Goal: Task Accomplishment & Management: Complete application form

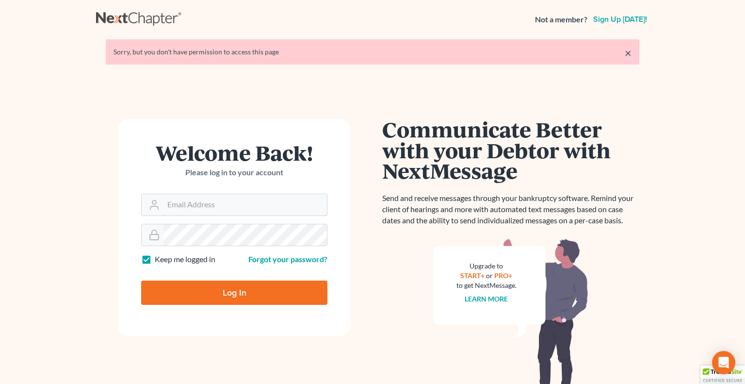
type input "[PERSON_NAME][EMAIL_ADDRESS][DOMAIN_NAME]"
click at [228, 297] on input "Log In" at bounding box center [234, 293] width 186 height 24
type input "Thinking..."
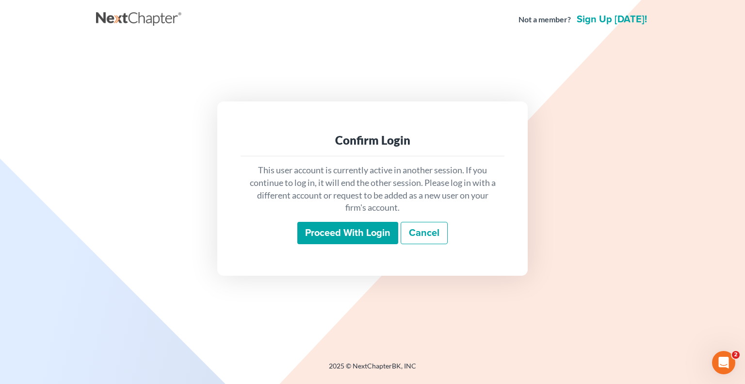
click at [325, 233] on input "Proceed with login" at bounding box center [348, 233] width 101 height 22
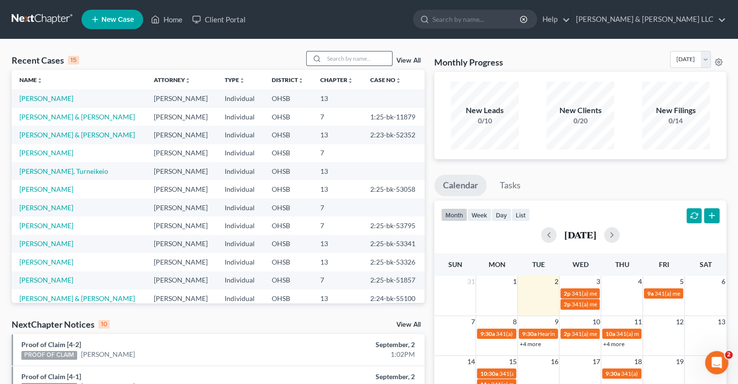
click at [340, 58] on input "search" at bounding box center [358, 58] width 68 height 14
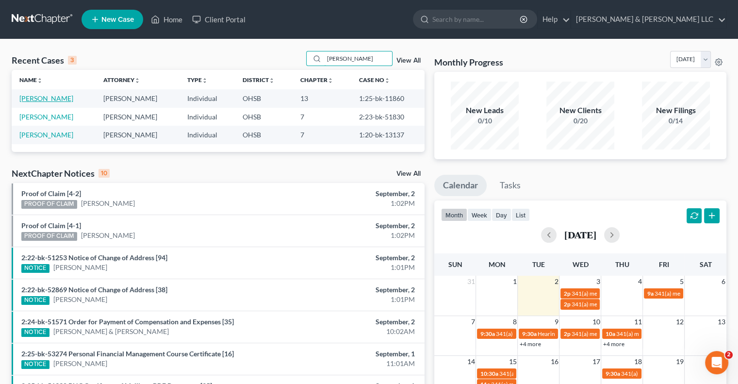
type input "[PERSON_NAME]"
click at [55, 99] on link "[PERSON_NAME]" at bounding box center [46, 98] width 54 height 8
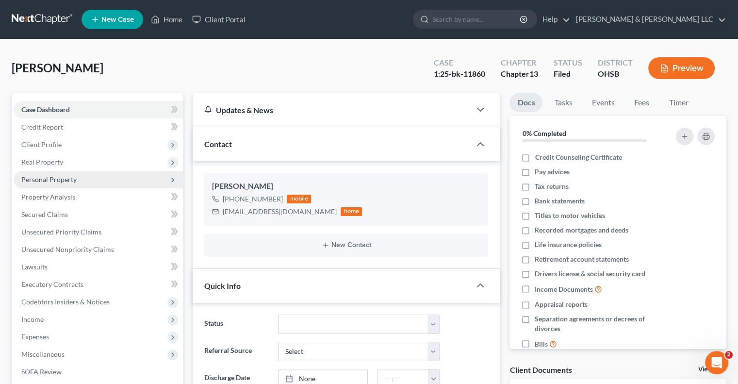
click at [43, 179] on span "Personal Property" at bounding box center [48, 179] width 55 height 8
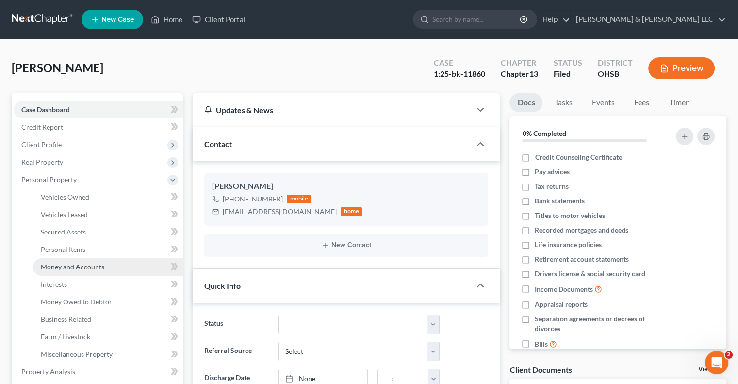
click at [75, 267] on span "Money and Accounts" at bounding box center [73, 267] width 64 height 8
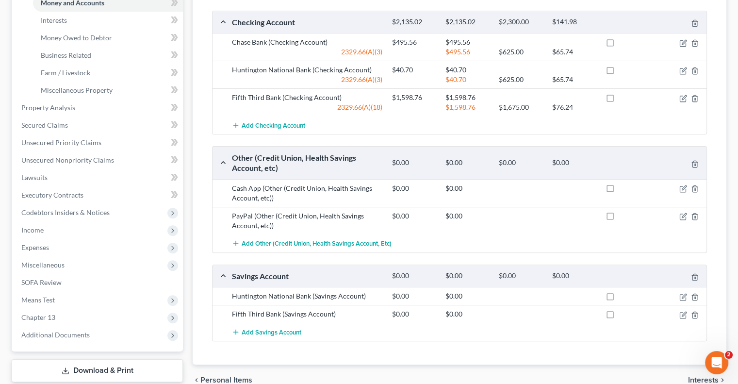
scroll to position [243, 0]
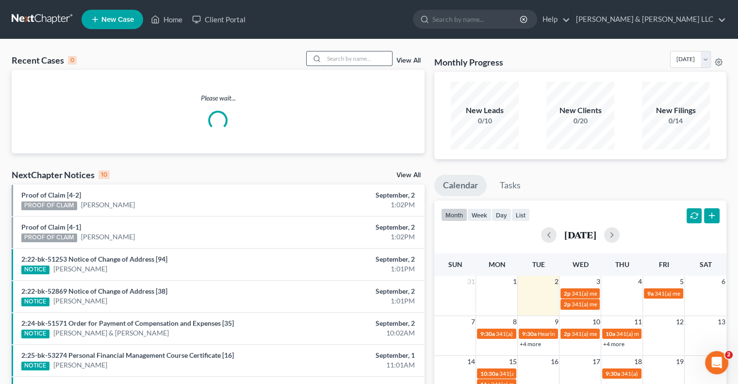
click at [351, 58] on input "search" at bounding box center [358, 58] width 68 height 14
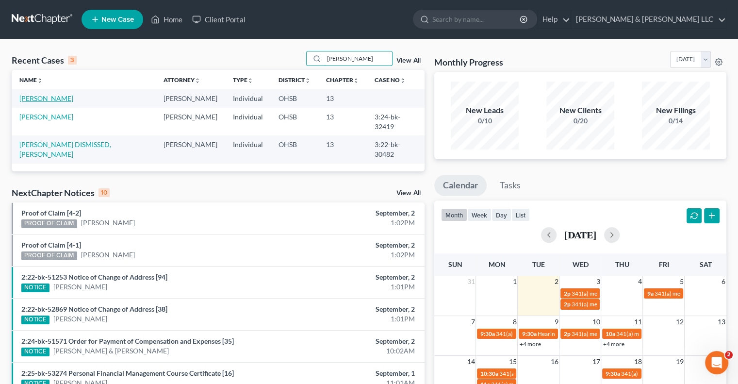
type input "[PERSON_NAME]"
click at [45, 97] on link "Combs, Rebecca" at bounding box center [46, 98] width 54 height 8
select select "1"
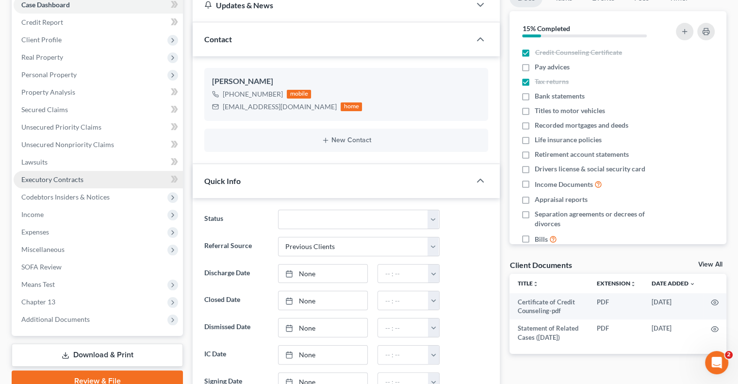
scroll to position [146, 0]
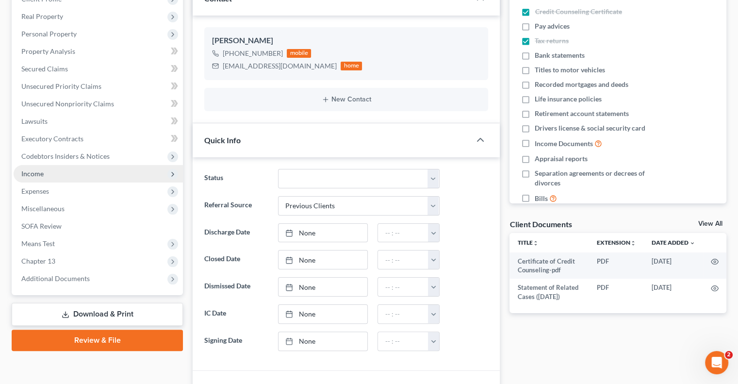
click at [47, 175] on span "Income" at bounding box center [98, 173] width 169 height 17
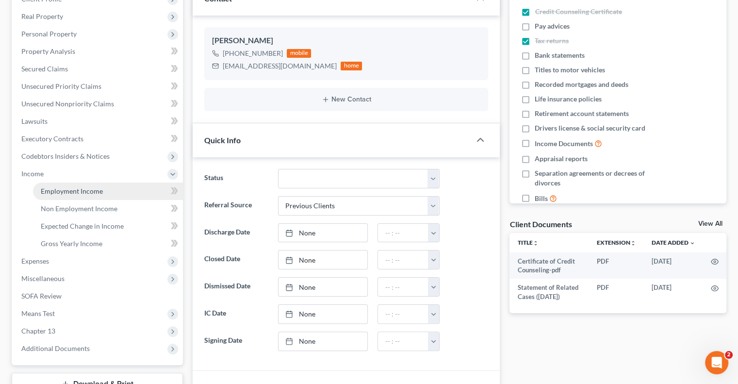
click at [54, 190] on span "Employment Income" at bounding box center [72, 191] width 62 height 8
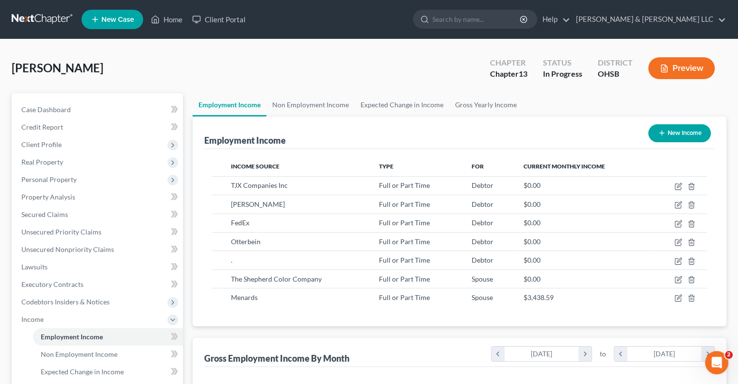
scroll to position [173, 299]
click at [295, 107] on link "Non Employment Income" at bounding box center [310, 104] width 88 height 23
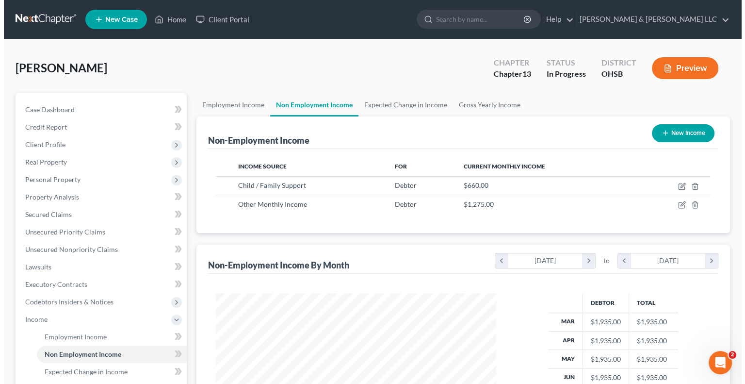
scroll to position [173, 299]
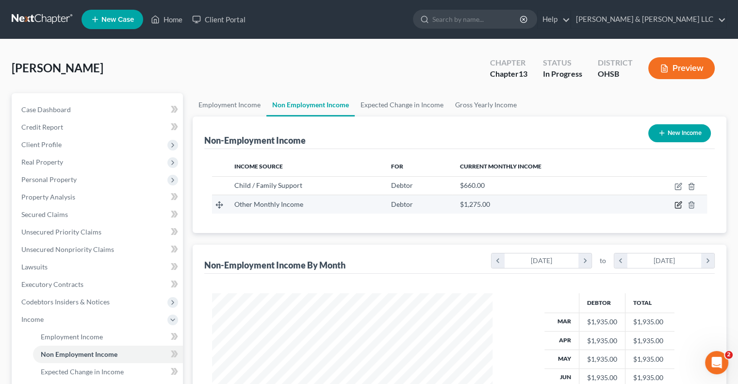
click at [679, 206] on icon "button" at bounding box center [679, 205] width 8 height 8
select select "13"
select select "0"
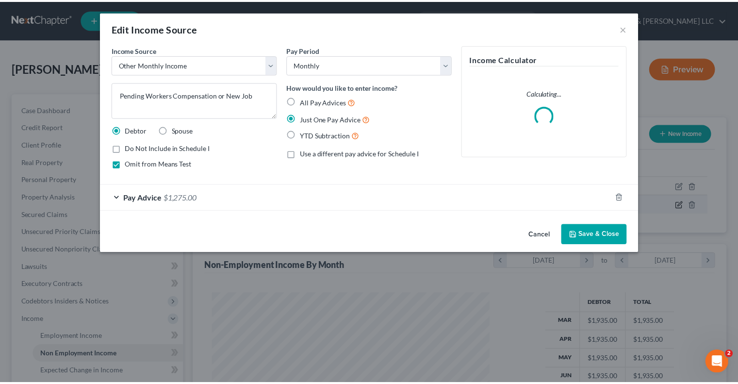
scroll to position [173, 303]
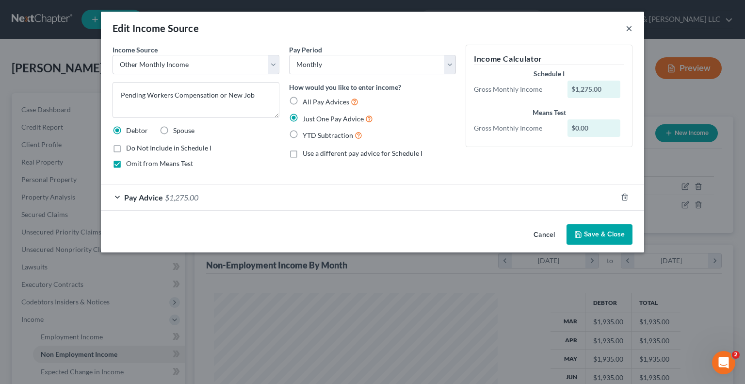
click at [632, 30] on button "×" at bounding box center [629, 28] width 7 height 12
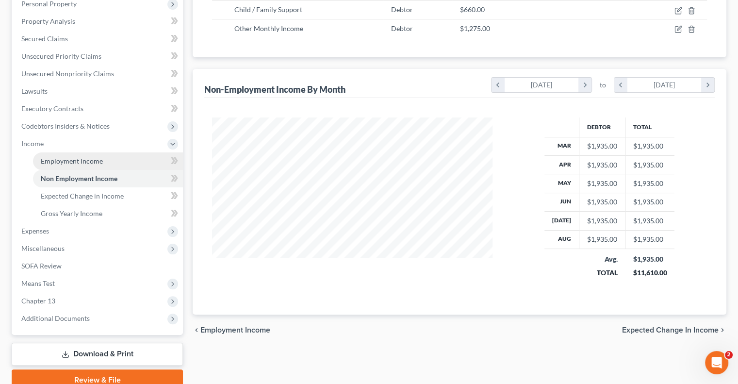
scroll to position [218, 0]
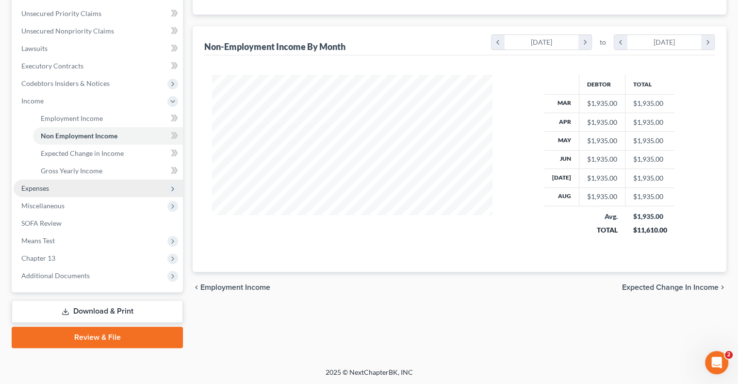
click at [71, 190] on span "Expenses" at bounding box center [98, 188] width 169 height 17
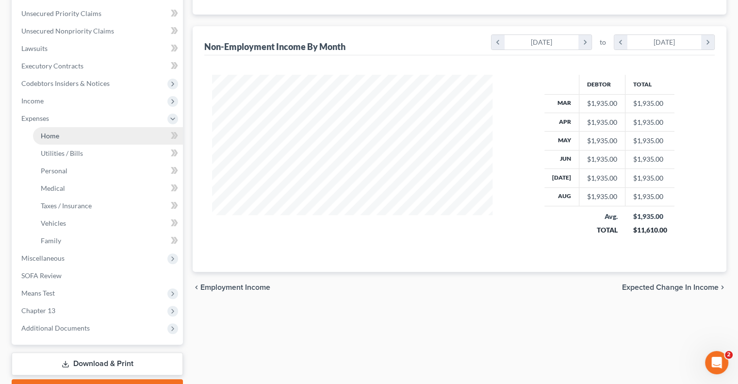
click at [66, 133] on link "Home" at bounding box center [108, 135] width 150 height 17
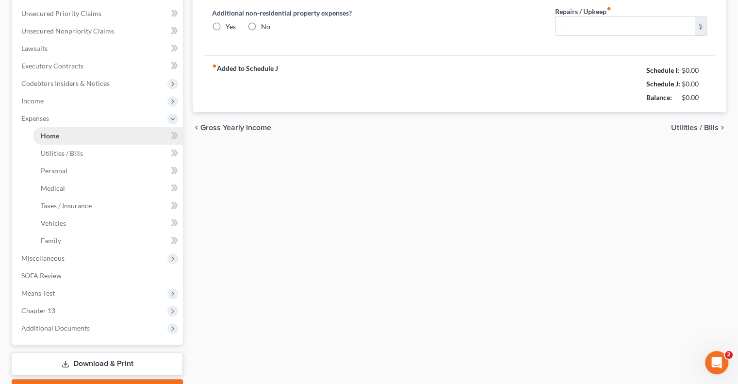
type input "1,000.00"
type input "0.00"
radio input "true"
type input "0.00"
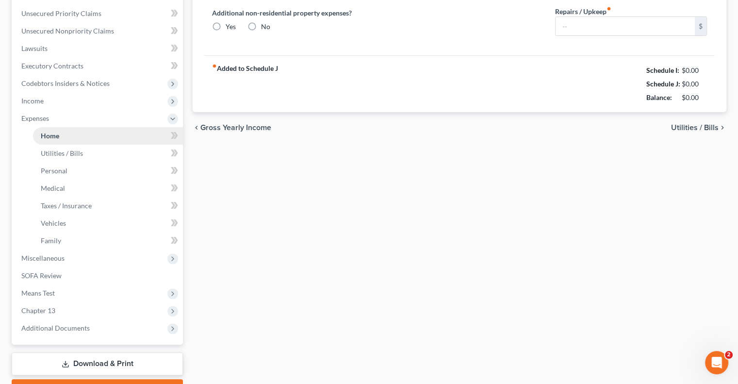
type input "0.00"
type input "85.00"
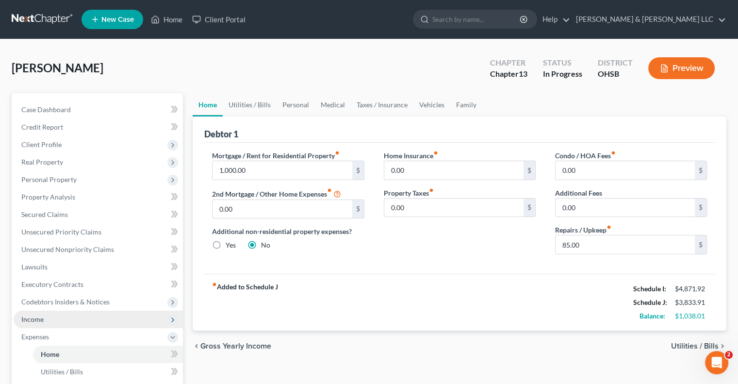
click at [51, 317] on span "Income" at bounding box center [98, 319] width 169 height 17
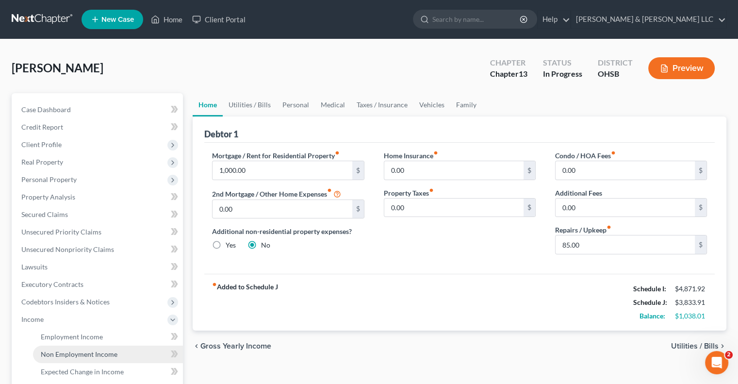
click at [57, 352] on span "Non Employment Income" at bounding box center [79, 354] width 77 height 8
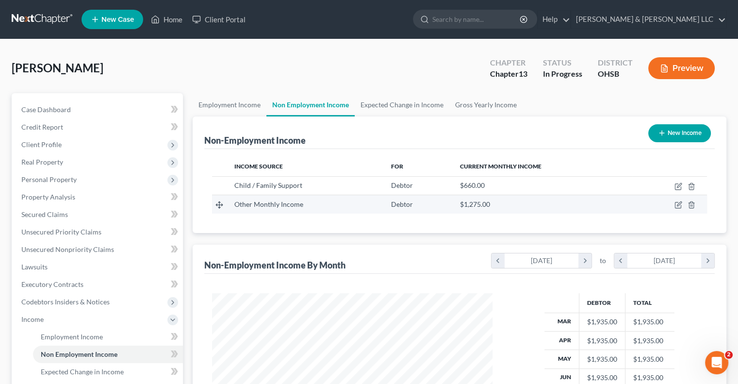
scroll to position [173, 299]
click at [693, 202] on icon "button" at bounding box center [691, 205] width 4 height 6
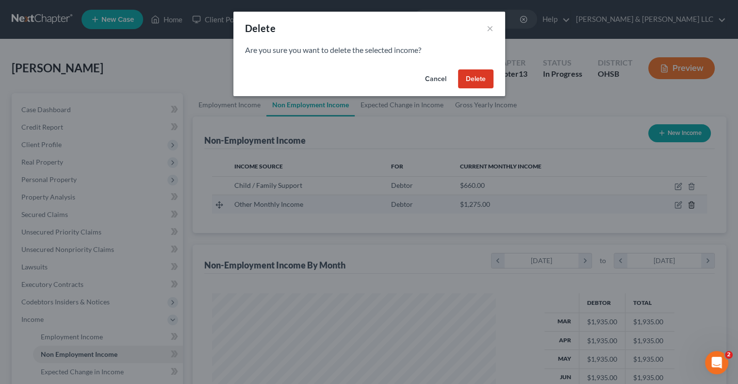
scroll to position [173, 303]
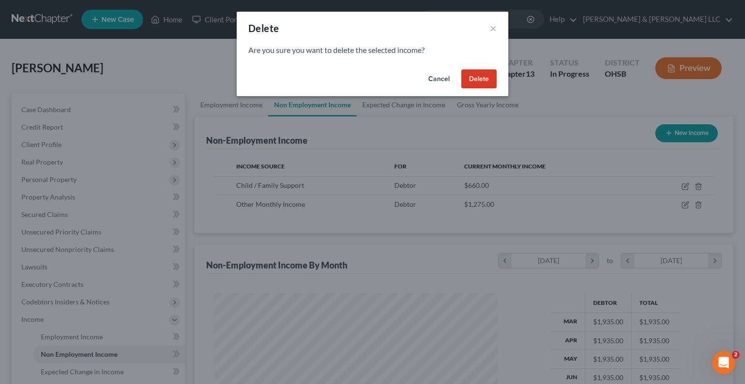
click at [470, 80] on button "Delete" at bounding box center [479, 78] width 35 height 19
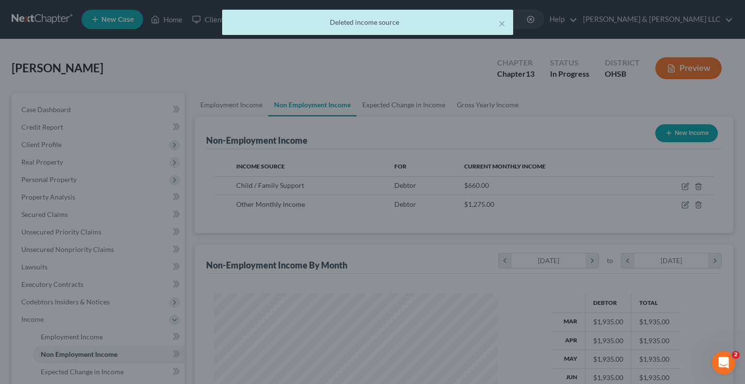
scroll to position [485167, 485040]
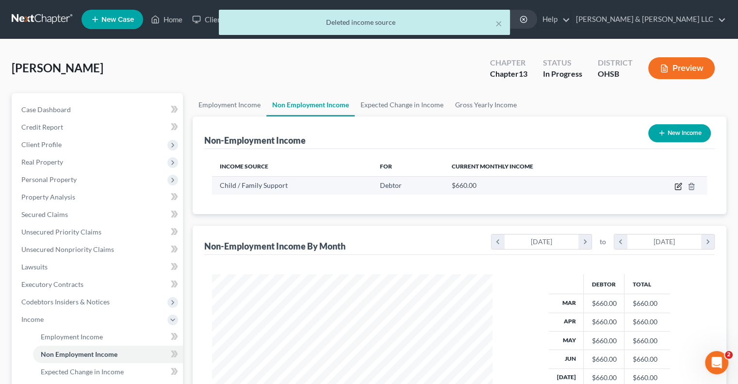
click at [678, 184] on icon "button" at bounding box center [679, 186] width 8 height 8
select select "7"
select select "0"
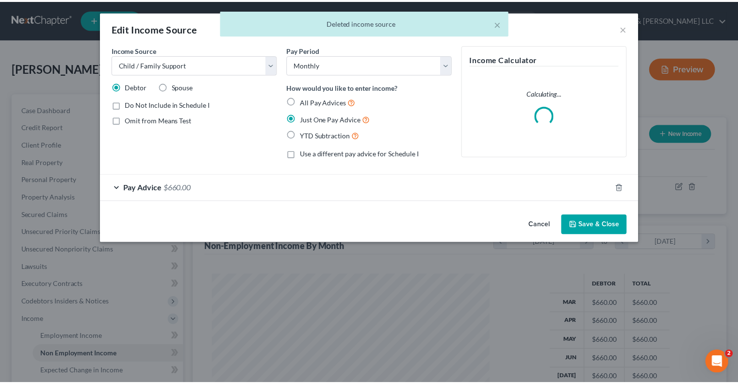
scroll to position [173, 303]
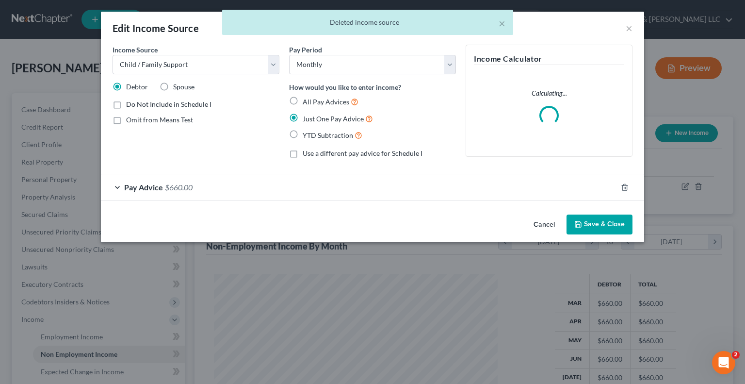
click at [148, 188] on span "Pay Advice" at bounding box center [143, 186] width 39 height 9
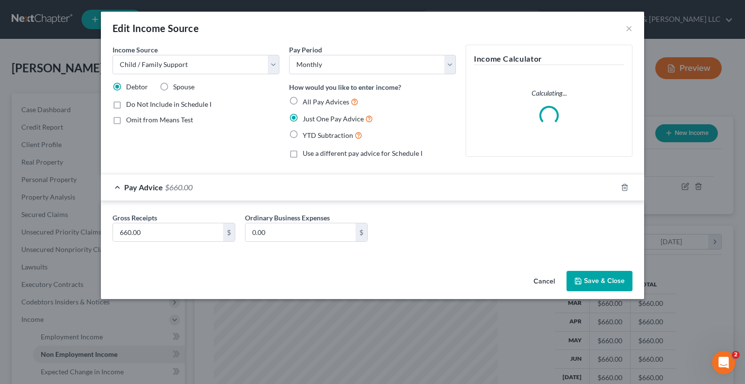
click at [598, 281] on button "Save & Close" at bounding box center [600, 281] width 66 height 20
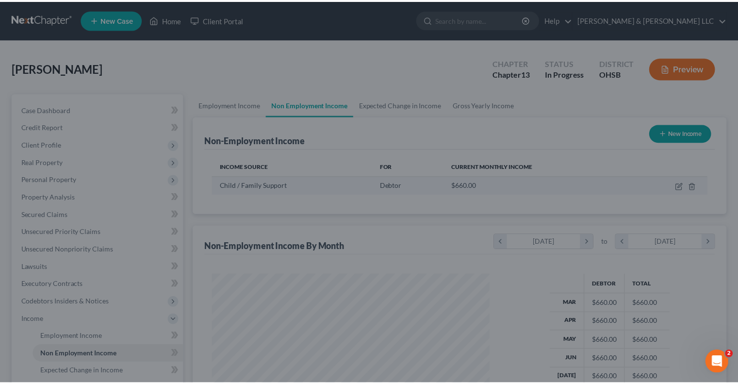
scroll to position [485167, 485040]
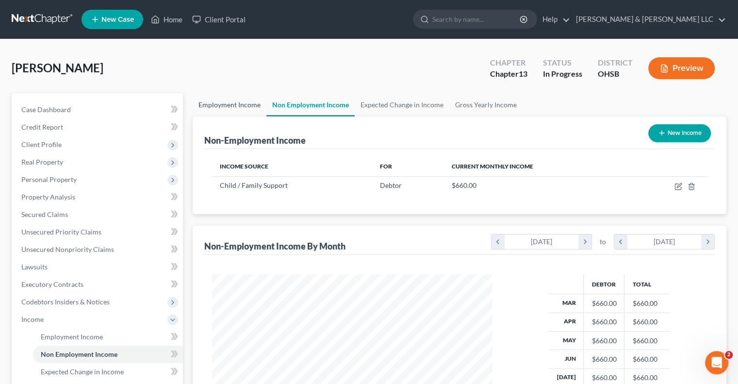
click at [236, 108] on link "Employment Income" at bounding box center [230, 104] width 74 height 23
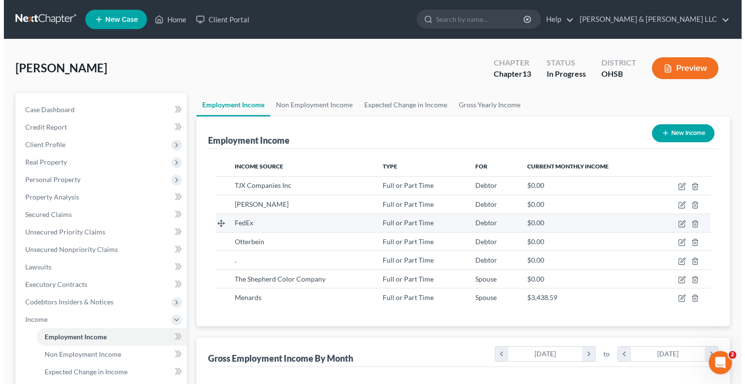
scroll to position [173, 299]
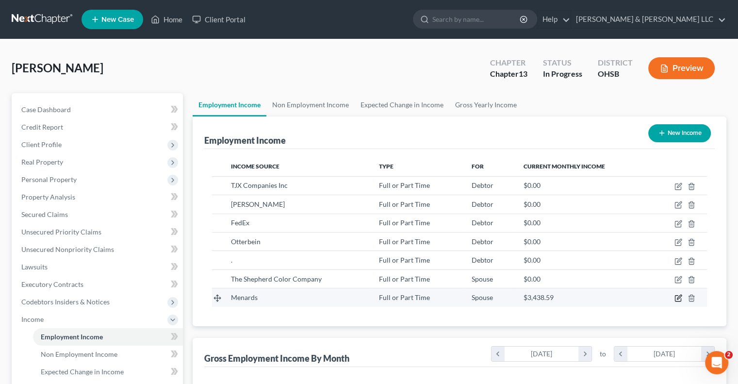
click at [679, 295] on icon "button" at bounding box center [679, 298] width 8 height 8
select select "0"
select select "52"
select select "3"
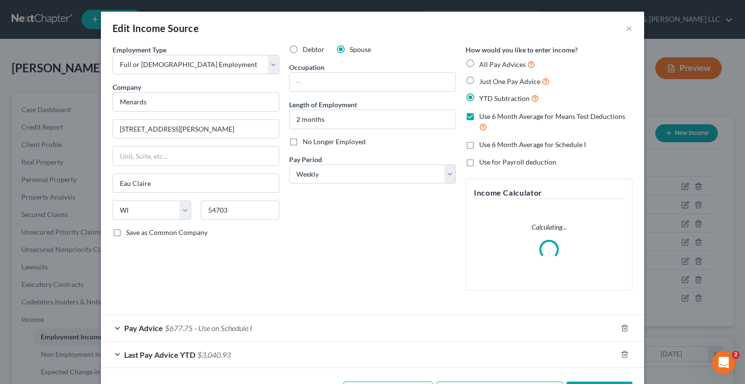
scroll to position [0, 0]
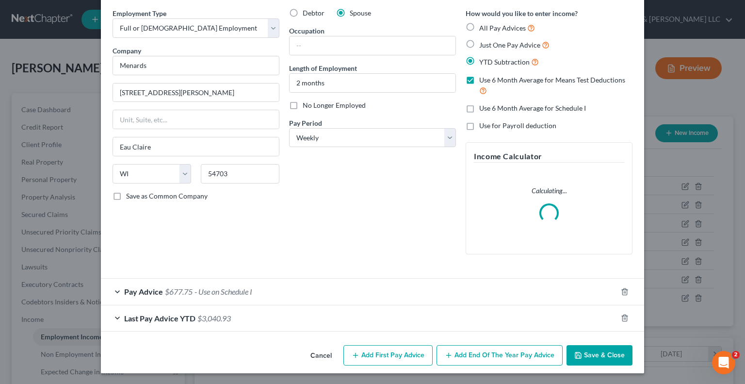
click at [118, 289] on div "Pay Advice $677.75 - Use on Schedule I" at bounding box center [359, 292] width 516 height 26
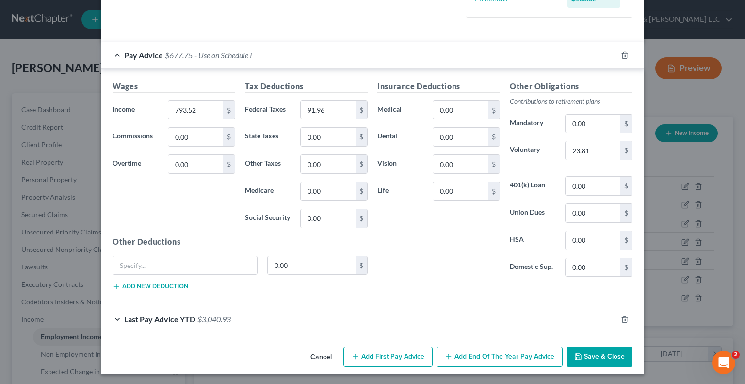
click at [590, 355] on button "Save & Close" at bounding box center [600, 357] width 66 height 20
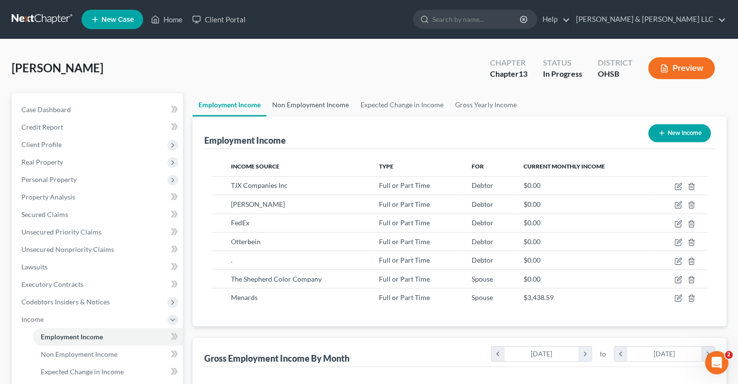
click at [334, 105] on link "Non Employment Income" at bounding box center [310, 104] width 88 height 23
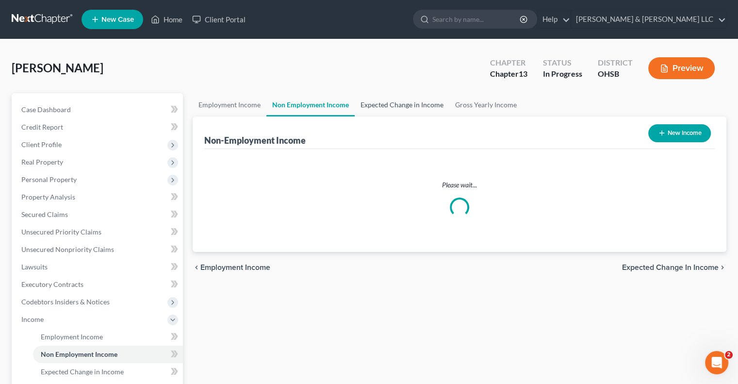
click at [377, 110] on link "Expected Change in Income" at bounding box center [402, 104] width 95 height 23
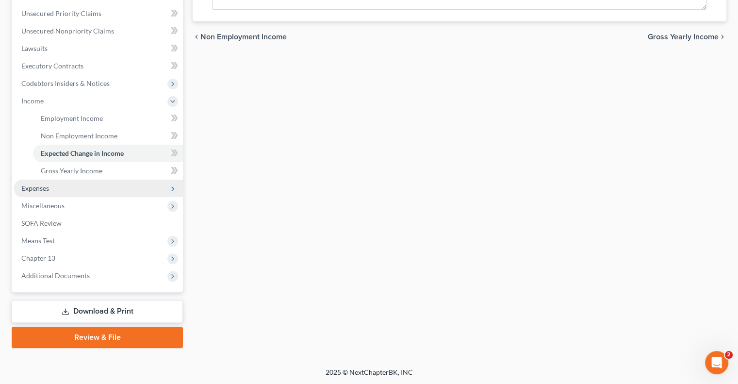
click at [47, 191] on span "Expenses" at bounding box center [35, 188] width 28 height 8
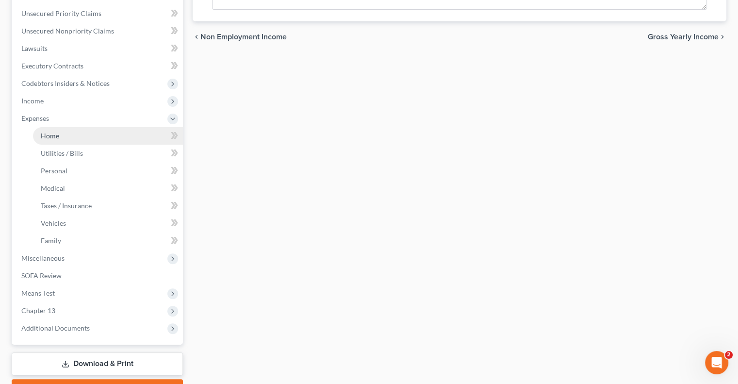
click at [52, 143] on link "Home" at bounding box center [108, 135] width 150 height 17
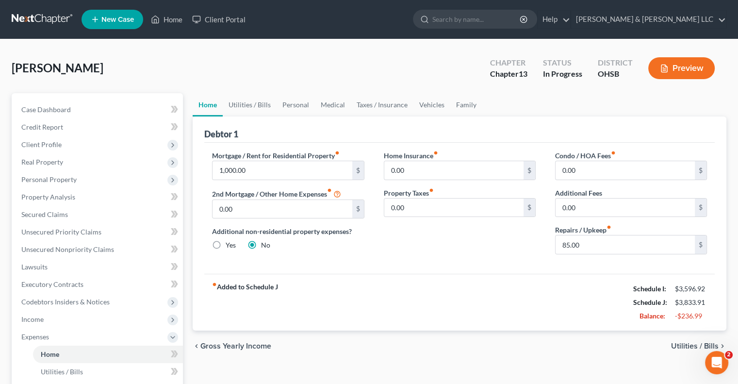
click at [408, 318] on div "fiber_manual_record Added to Schedule J Schedule I: $3,596.92 Schedule J: $3,83…" at bounding box center [459, 302] width 511 height 57
type input "2,100"
click at [573, 244] on input "85.00" at bounding box center [625, 244] width 139 height 18
click at [259, 106] on link "Utilities / Bills" at bounding box center [250, 104] width 54 height 23
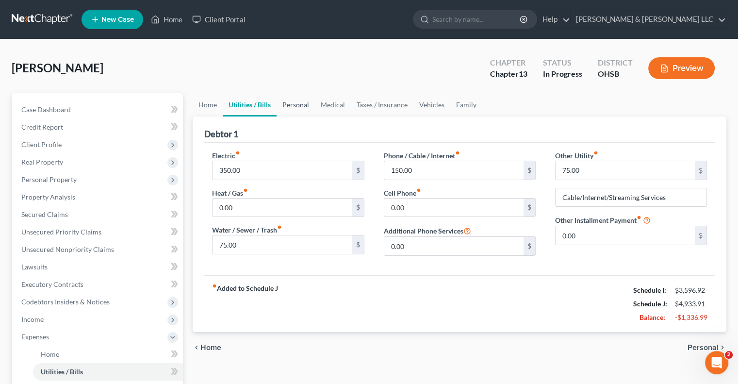
click at [297, 101] on link "Personal" at bounding box center [296, 104] width 38 height 23
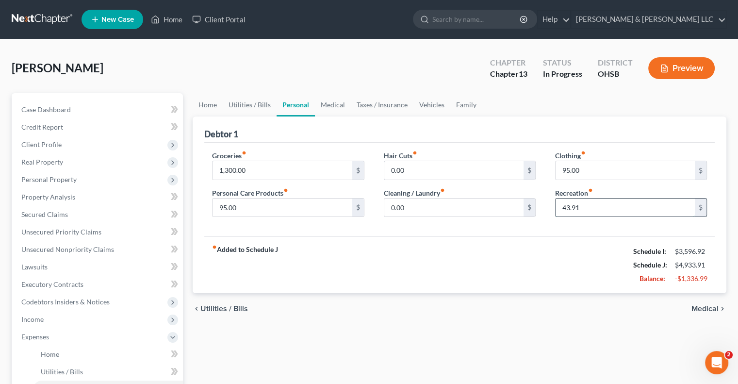
click at [588, 211] on input "43.91" at bounding box center [625, 208] width 139 height 18
click at [253, 168] on input "1,300.00" at bounding box center [282, 170] width 139 height 18
click at [332, 103] on link "Medical" at bounding box center [333, 104] width 36 height 23
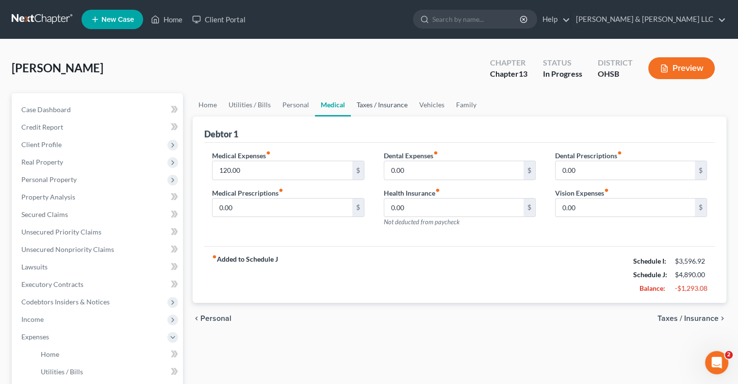
click at [375, 104] on link "Taxes / Insurance" at bounding box center [382, 104] width 63 height 23
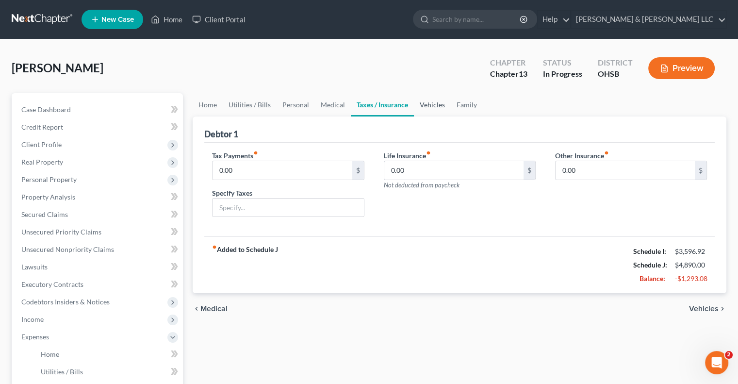
click at [427, 106] on link "Vehicles" at bounding box center [432, 104] width 37 height 23
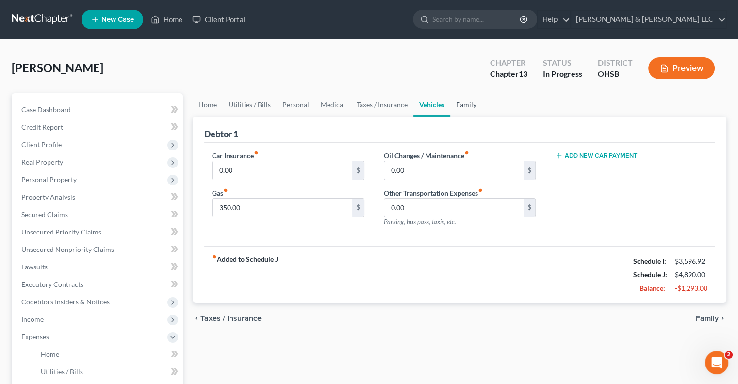
click at [468, 108] on link "Family" at bounding box center [466, 104] width 32 height 23
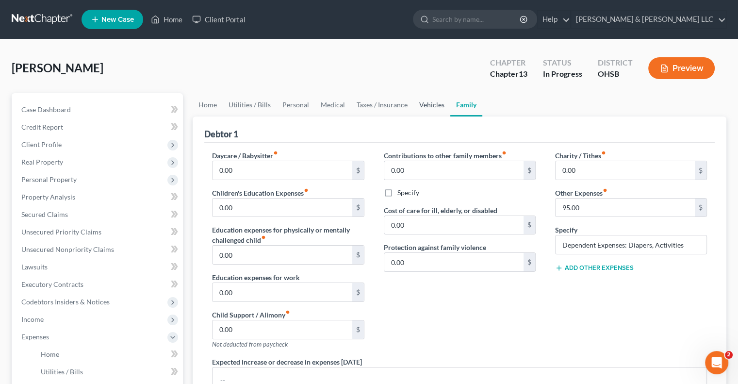
click at [431, 108] on link "Vehicles" at bounding box center [432, 104] width 37 height 23
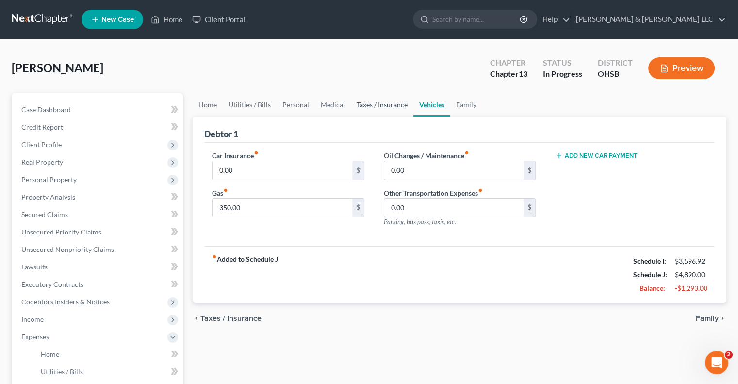
click at [396, 107] on link "Taxes / Insurance" at bounding box center [382, 104] width 63 height 23
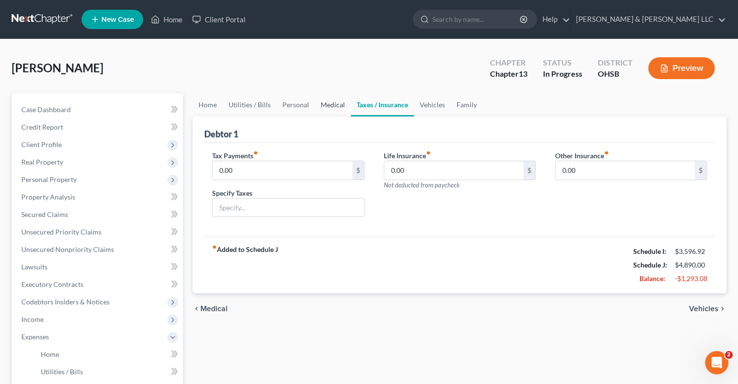
click at [327, 103] on link "Medical" at bounding box center [333, 104] width 36 height 23
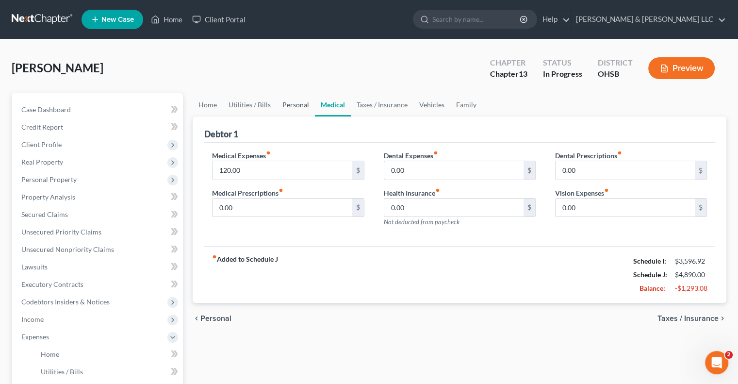
click at [298, 104] on link "Personal" at bounding box center [296, 104] width 38 height 23
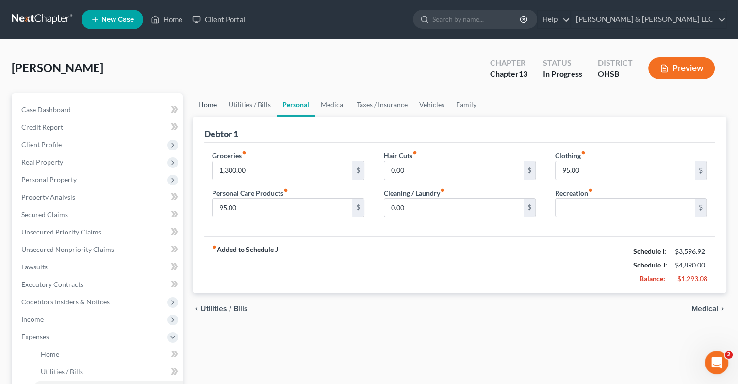
click at [207, 106] on link "Home" at bounding box center [208, 104] width 30 height 23
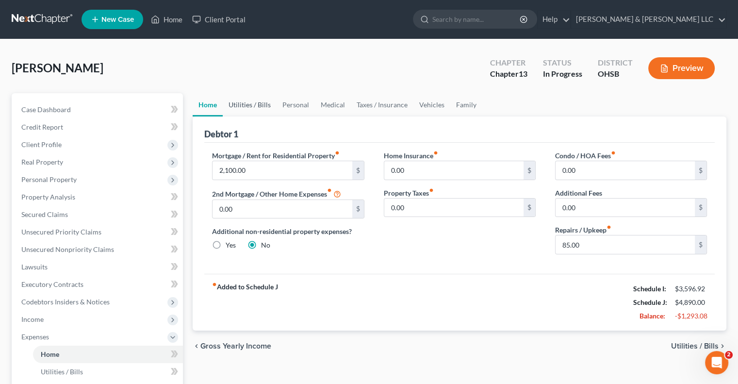
click at [250, 106] on link "Utilities / Bills" at bounding box center [250, 104] width 54 height 23
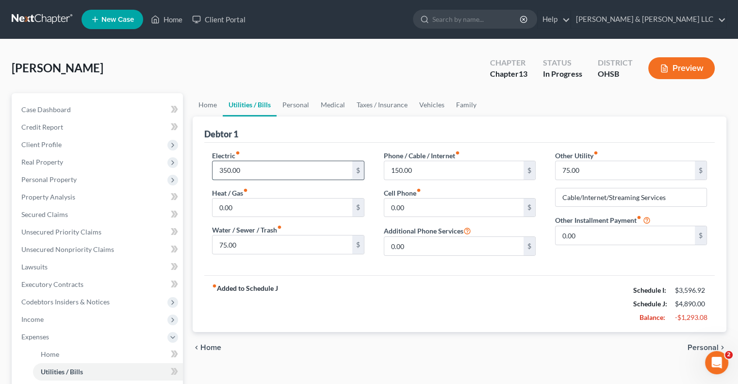
click at [251, 168] on input "350.00" at bounding box center [282, 170] width 139 height 18
click at [297, 107] on link "Personal" at bounding box center [296, 104] width 38 height 23
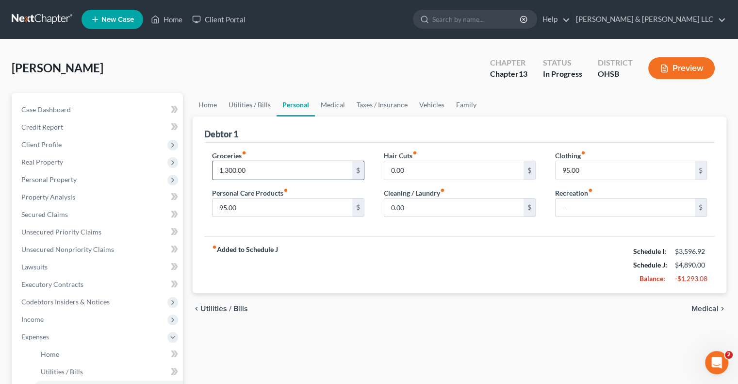
click at [253, 167] on input "1,300.00" at bounding box center [282, 170] width 139 height 18
click at [334, 107] on link "Medical" at bounding box center [333, 104] width 36 height 23
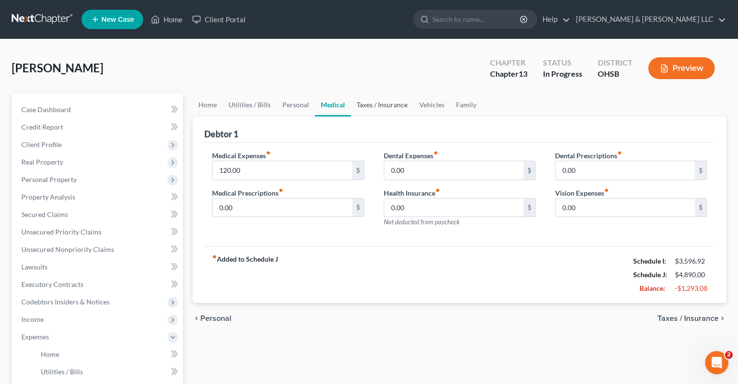
click at [372, 104] on link "Taxes / Insurance" at bounding box center [382, 104] width 63 height 23
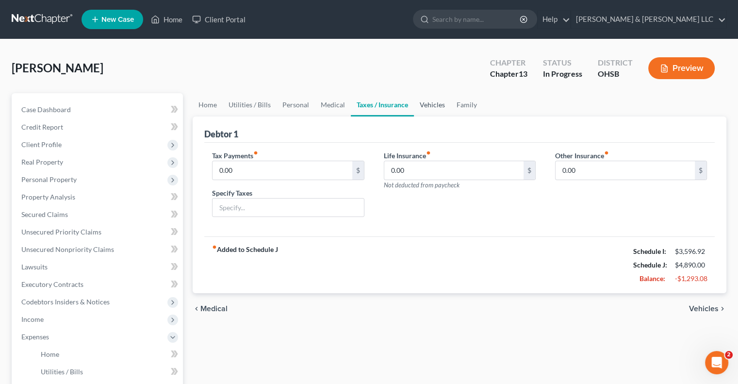
click at [432, 106] on link "Vehicles" at bounding box center [432, 104] width 37 height 23
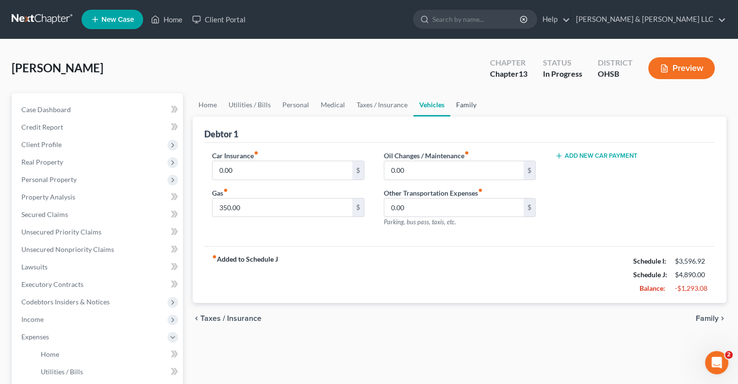
click at [470, 106] on link "Family" at bounding box center [466, 104] width 32 height 23
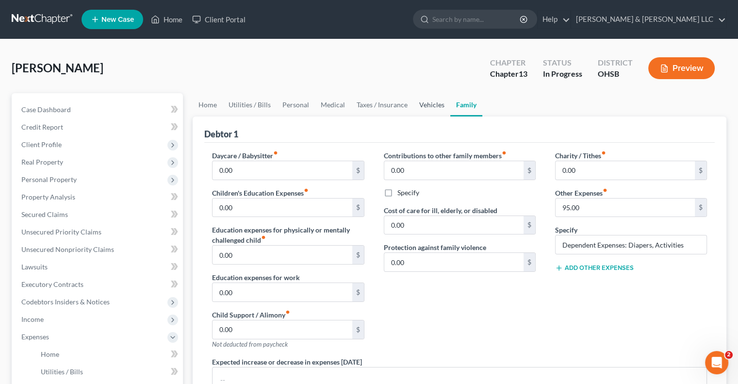
click at [429, 108] on link "Vehicles" at bounding box center [432, 104] width 37 height 23
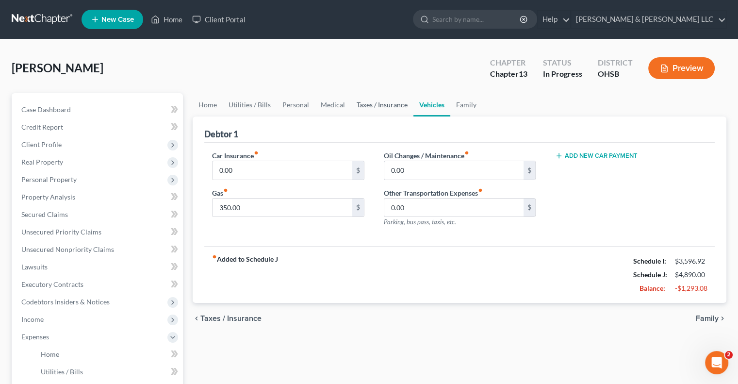
click at [390, 106] on link "Taxes / Insurance" at bounding box center [382, 104] width 63 height 23
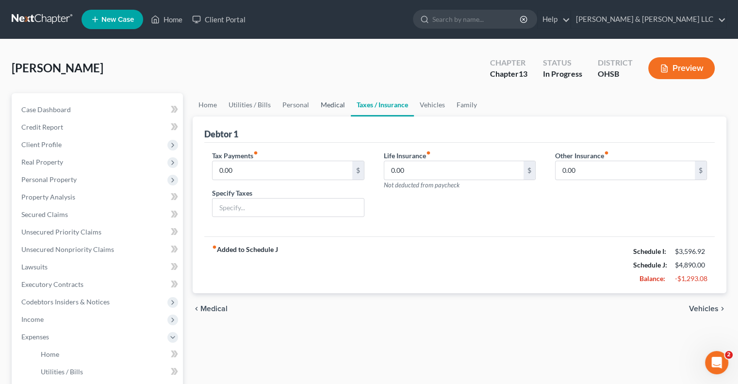
click at [335, 106] on link "Medical" at bounding box center [333, 104] width 36 height 23
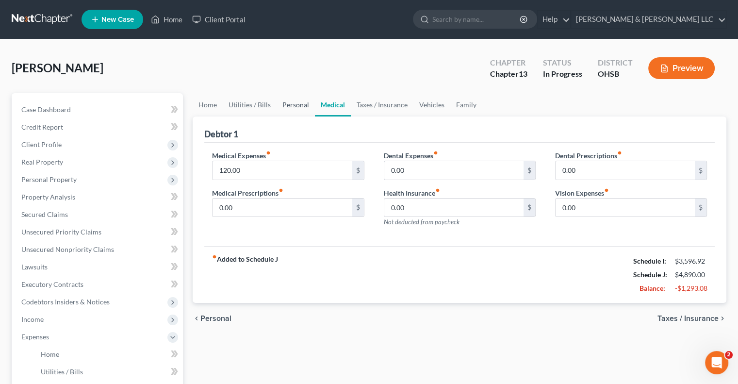
click at [295, 106] on link "Personal" at bounding box center [296, 104] width 38 height 23
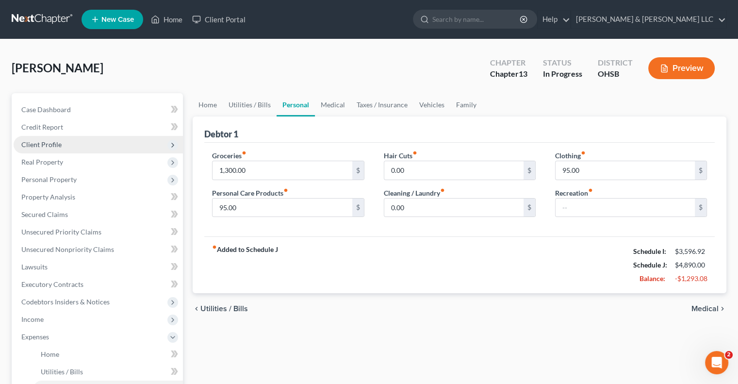
click at [68, 152] on span "Client Profile" at bounding box center [98, 144] width 169 height 17
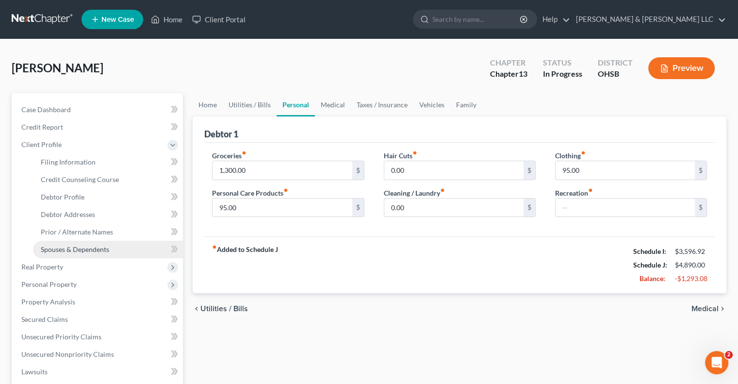
click at [66, 248] on span "Spouses & Dependents" at bounding box center [75, 249] width 68 height 8
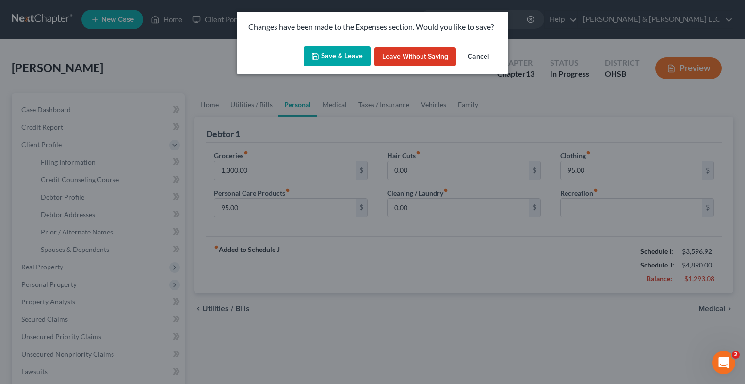
click at [333, 64] on button "Save & Leave" at bounding box center [337, 56] width 67 height 20
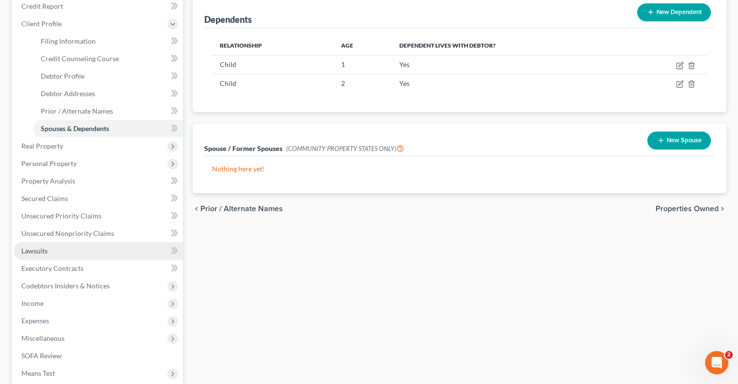
scroll to position [146, 0]
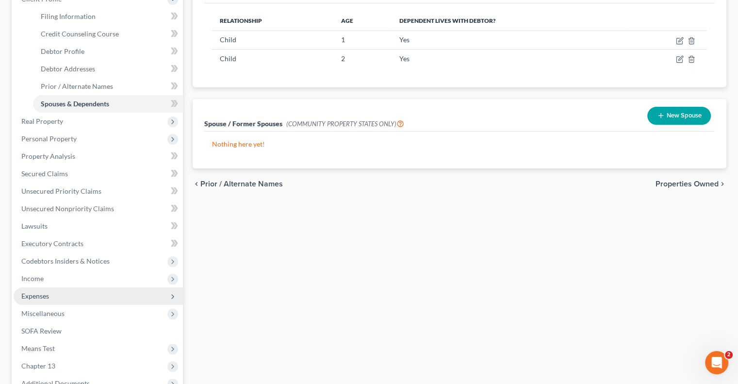
click at [37, 295] on span "Expenses" at bounding box center [35, 296] width 28 height 8
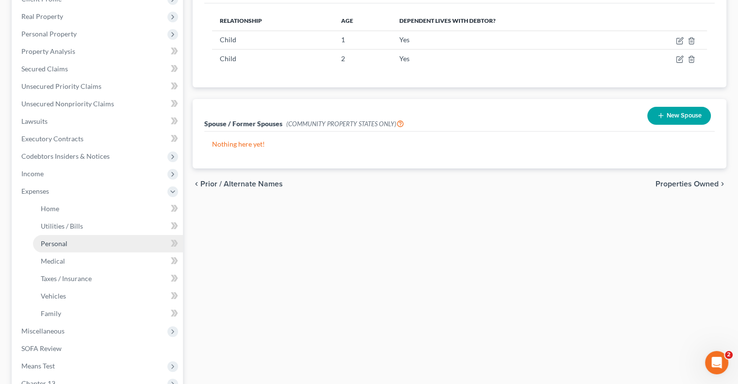
click at [56, 248] on link "Personal" at bounding box center [108, 243] width 150 height 17
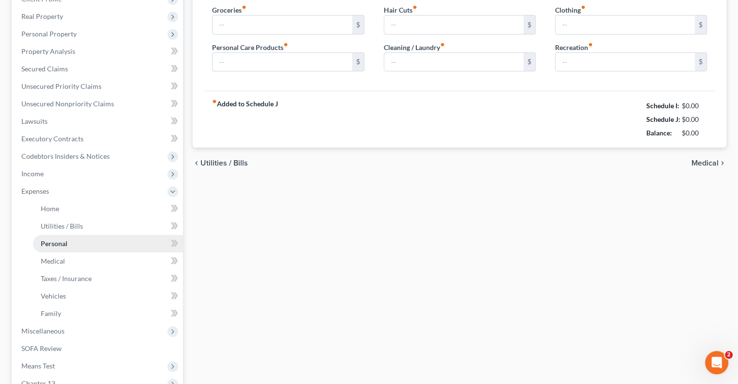
type input "1,300.00"
type input "95.00"
type input "0.00"
type input "95.00"
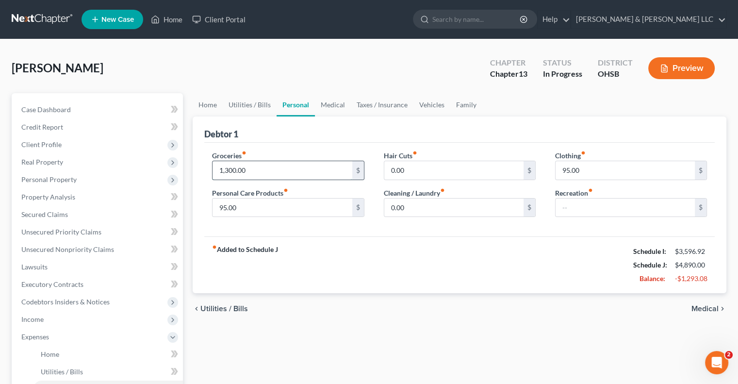
click at [263, 174] on input "1,300.00" at bounding box center [282, 170] width 139 height 18
type input "900"
click at [241, 211] on input "95.00" at bounding box center [282, 208] width 139 height 18
click at [243, 104] on link "Utilities / Bills" at bounding box center [250, 104] width 54 height 23
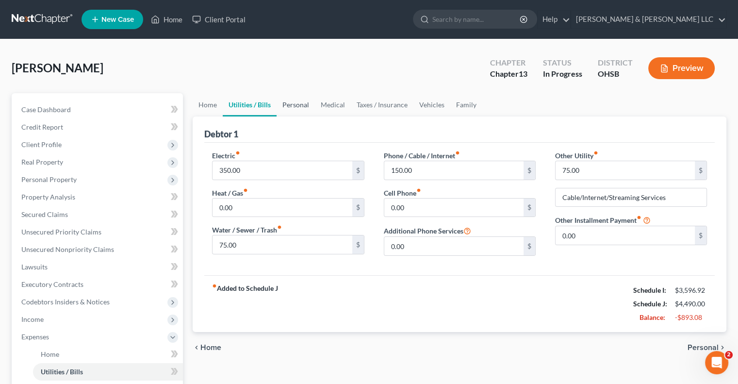
click at [295, 110] on link "Personal" at bounding box center [296, 104] width 38 height 23
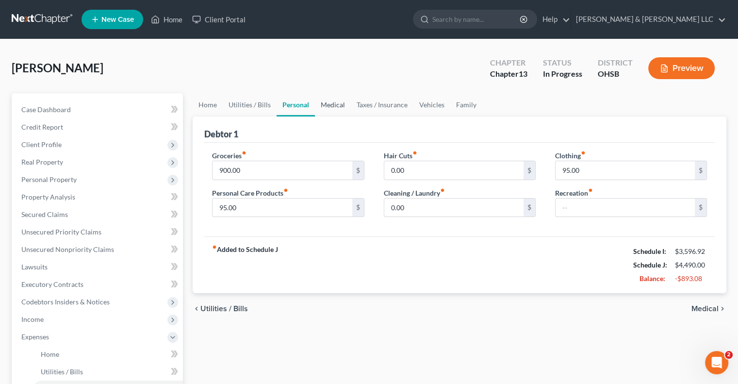
click at [336, 106] on link "Medical" at bounding box center [333, 104] width 36 height 23
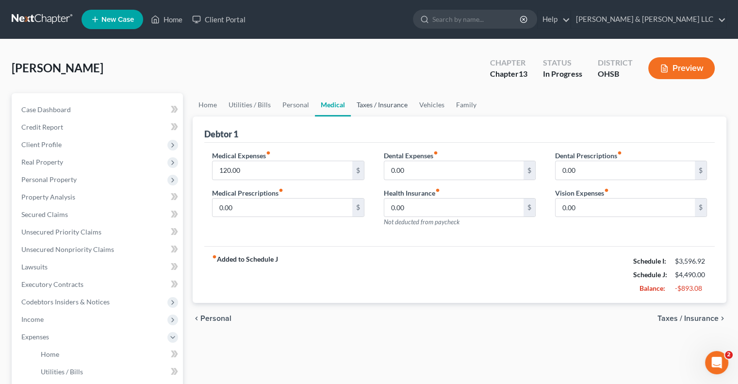
click at [373, 103] on link "Taxes / Insurance" at bounding box center [382, 104] width 63 height 23
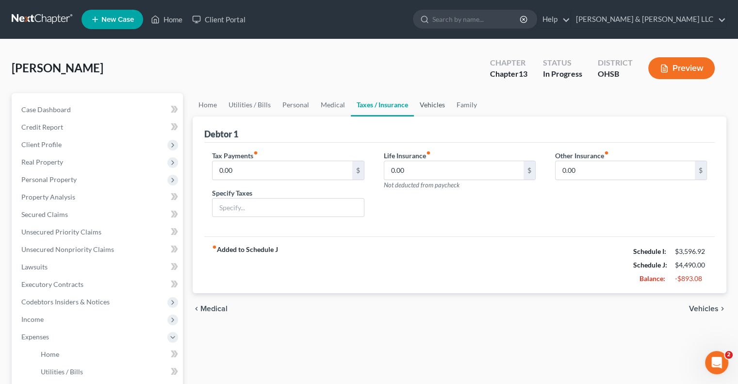
click at [437, 106] on link "Vehicles" at bounding box center [432, 104] width 37 height 23
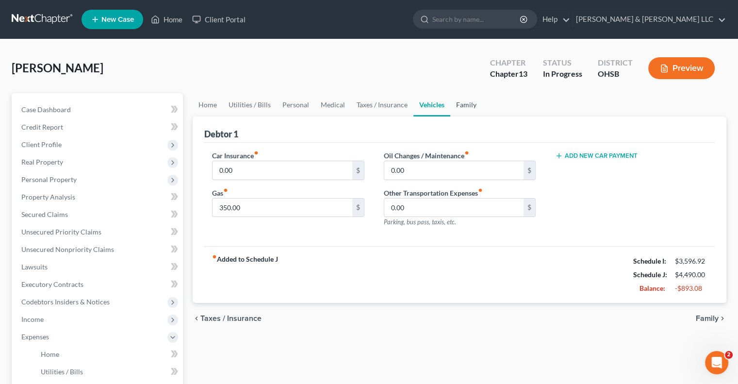
click at [463, 104] on link "Family" at bounding box center [466, 104] width 32 height 23
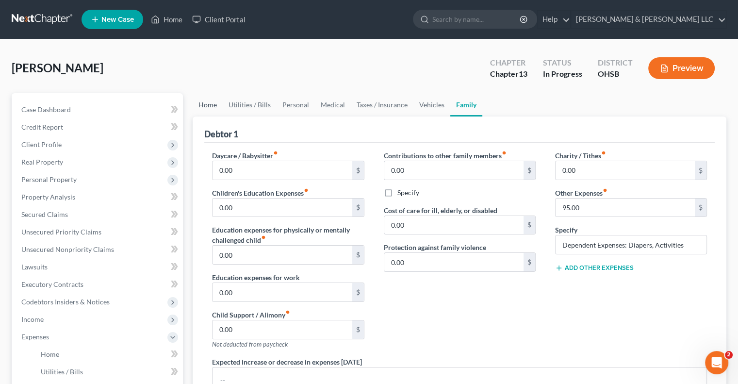
click at [209, 105] on link "Home" at bounding box center [208, 104] width 30 height 23
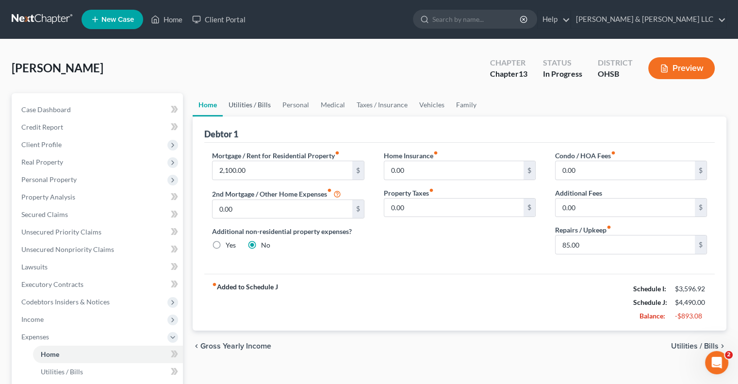
click at [256, 104] on link "Utilities / Bills" at bounding box center [250, 104] width 54 height 23
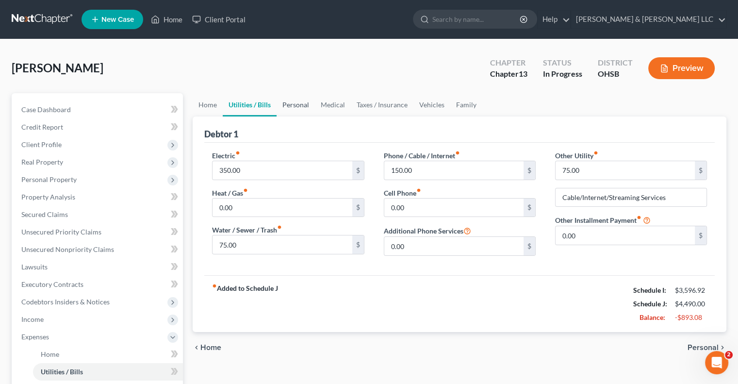
click at [293, 110] on link "Personal" at bounding box center [296, 104] width 38 height 23
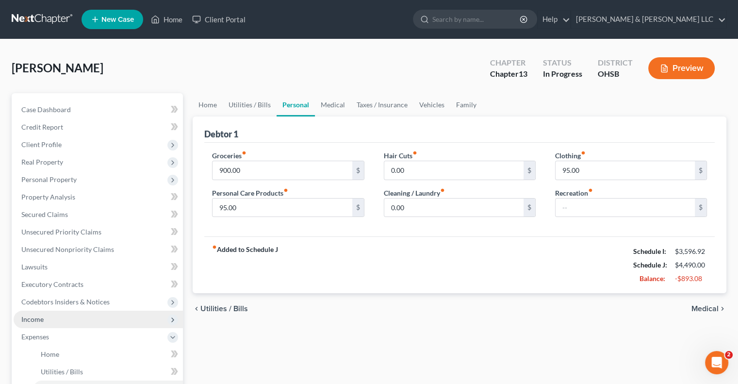
click at [37, 320] on span "Income" at bounding box center [32, 319] width 22 height 8
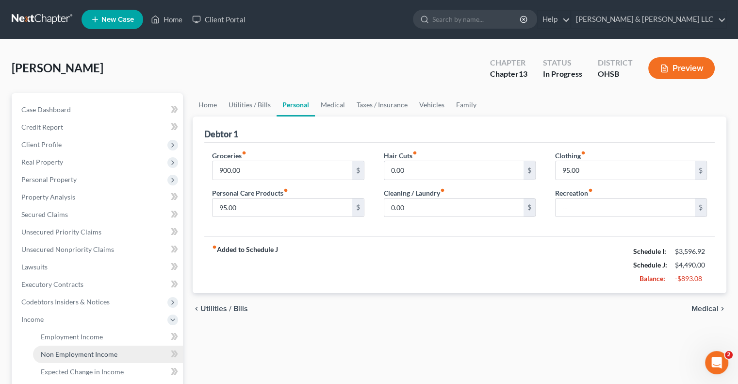
click at [61, 353] on span "Non Employment Income" at bounding box center [79, 354] width 77 height 8
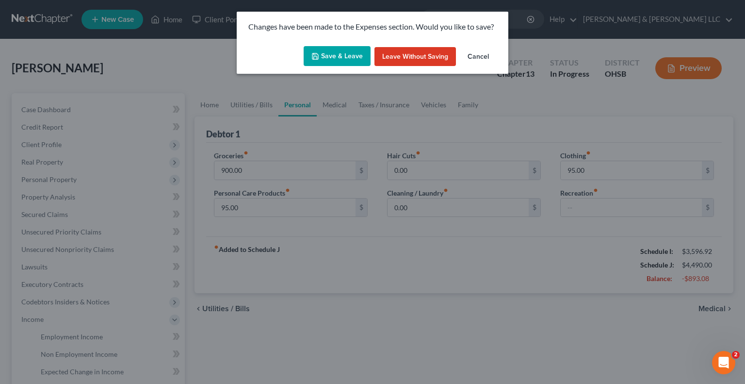
click at [345, 52] on button "Save & Leave" at bounding box center [337, 56] width 67 height 20
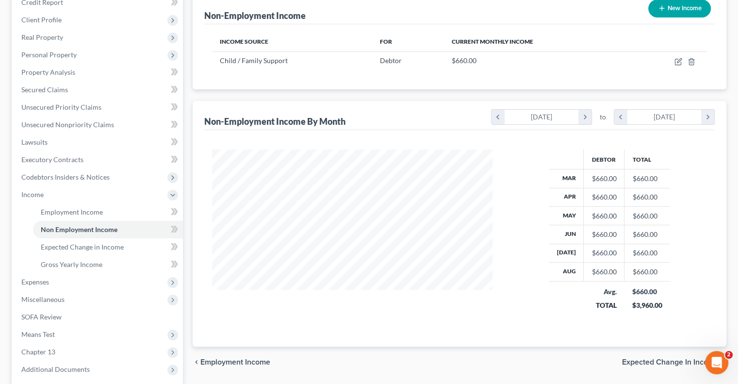
scroll to position [146, 0]
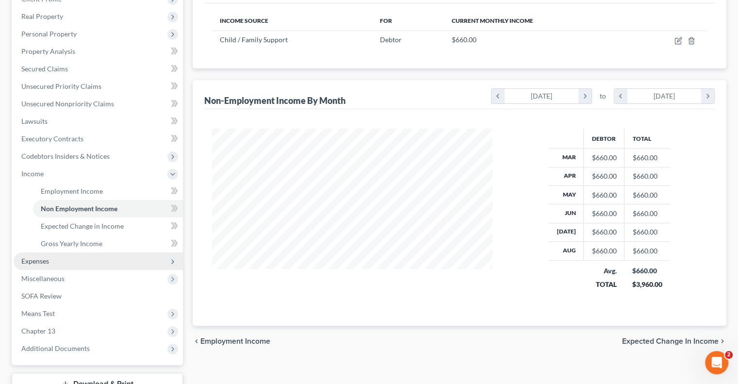
click at [52, 256] on span "Expenses" at bounding box center [98, 260] width 169 height 17
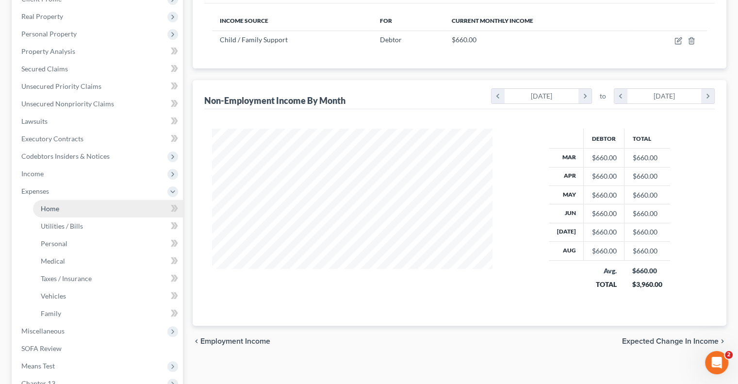
click at [53, 214] on link "Home" at bounding box center [108, 208] width 150 height 17
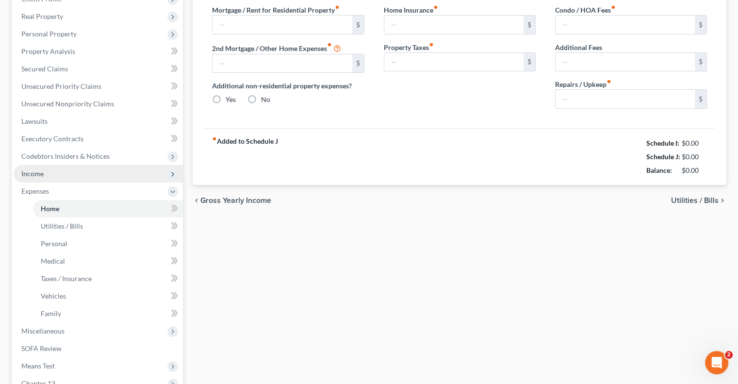
scroll to position [105, 0]
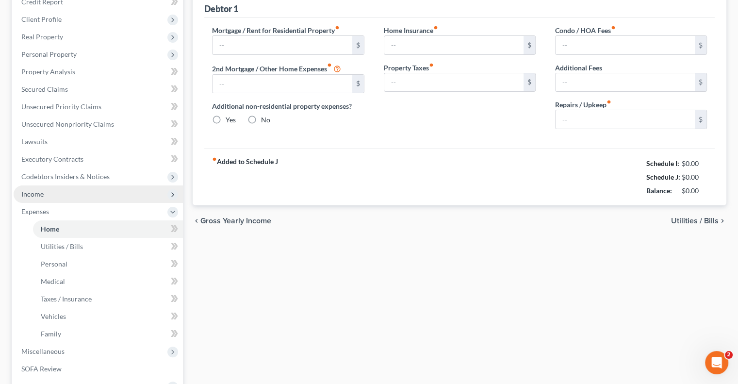
type input "2,100.00"
type input "0.00"
radio input "true"
type input "0.00"
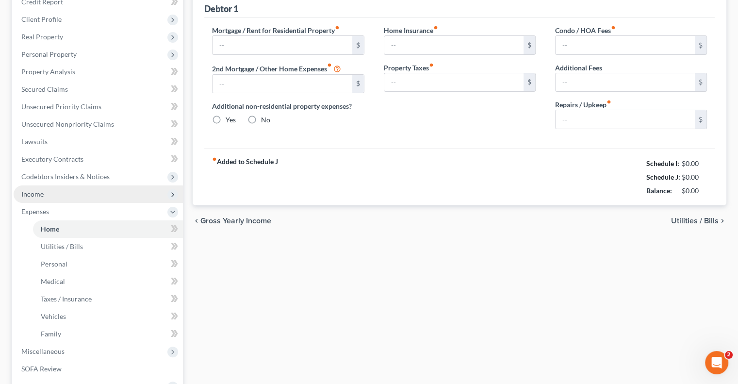
type input "0.00"
type input "85.00"
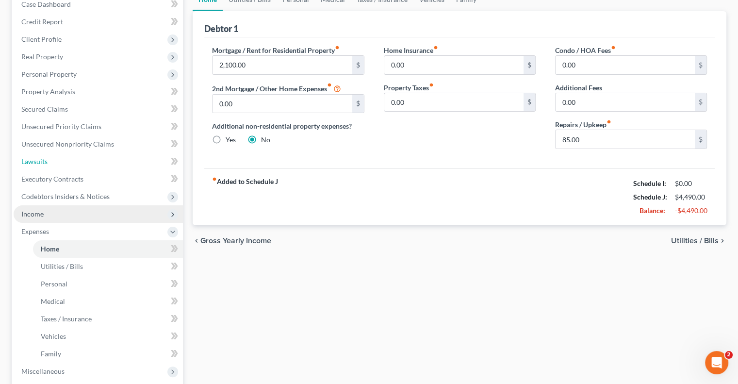
scroll to position [0, 0]
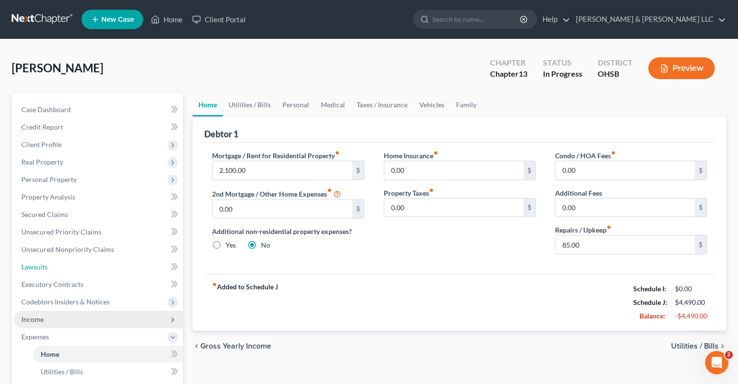
click at [50, 207] on ul "Case Dashboard Payments Invoices Payments Payments Credit Report Client Profile" at bounding box center [98, 328] width 169 height 454
click at [410, 293] on div "fiber_manual_record Added to Schedule J Schedule I: $3,596.92 Schedule J: $4,49…" at bounding box center [459, 302] width 511 height 57
click at [39, 319] on span "Income" at bounding box center [32, 319] width 22 height 8
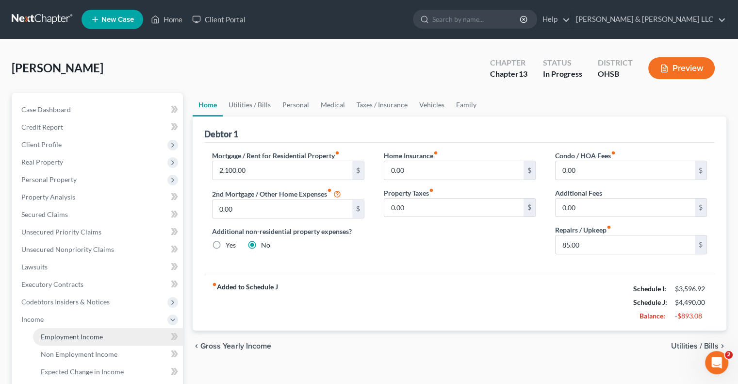
click at [55, 334] on span "Employment Income" at bounding box center [72, 336] width 62 height 8
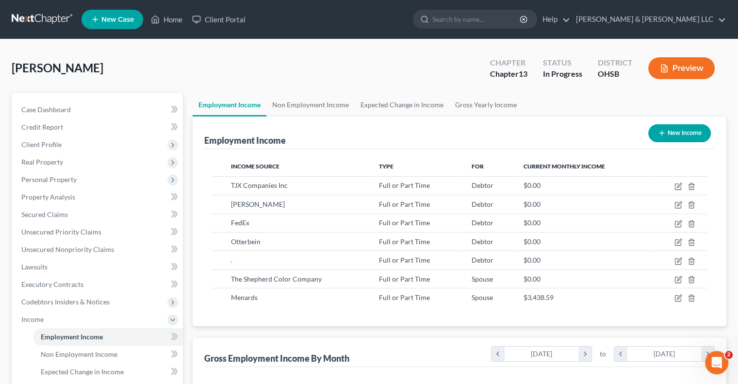
scroll to position [173, 299]
click at [315, 107] on link "Non Employment Income" at bounding box center [310, 104] width 88 height 23
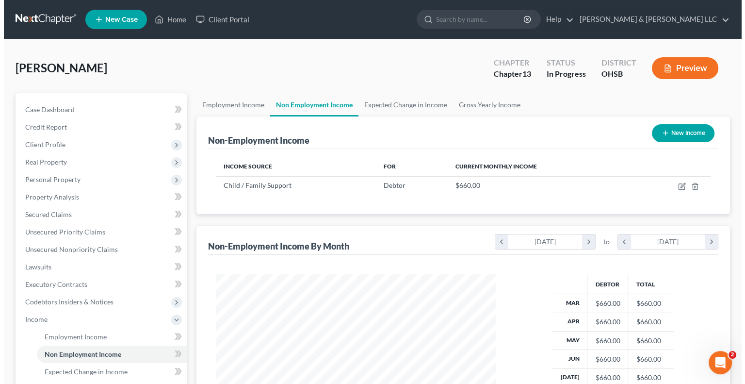
scroll to position [173, 299]
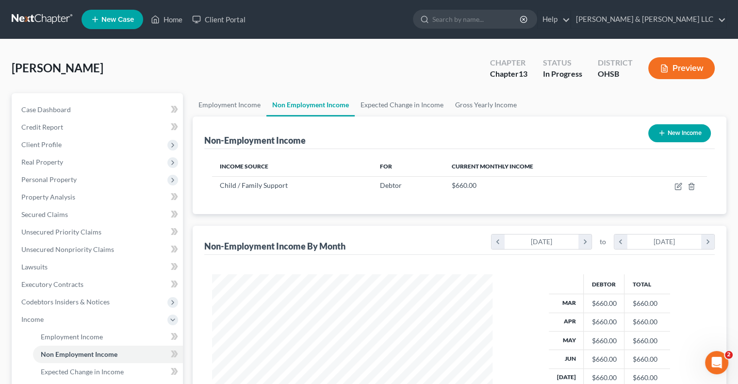
click at [662, 136] on icon "button" at bounding box center [662, 133] width 8 height 8
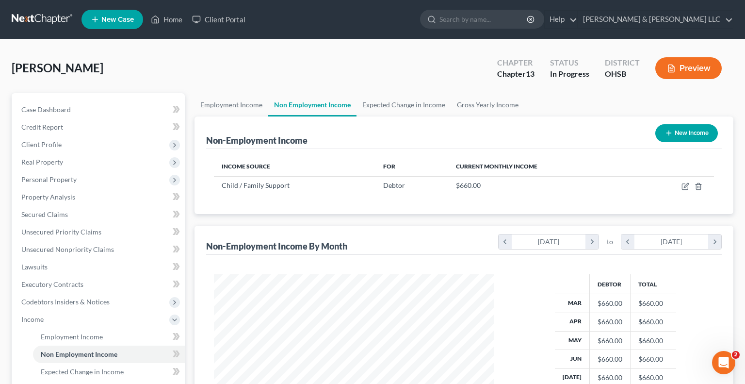
select select "0"
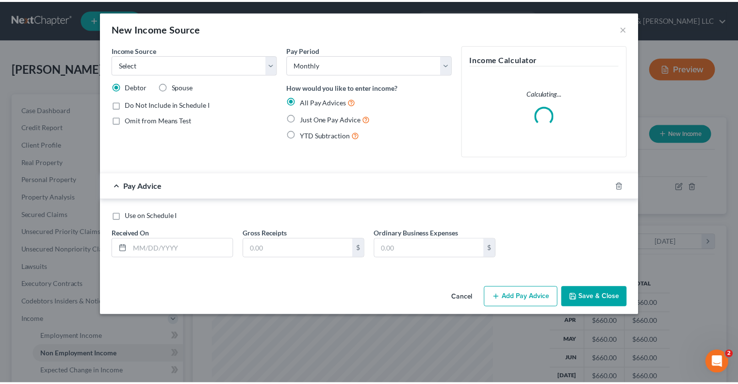
scroll to position [173, 303]
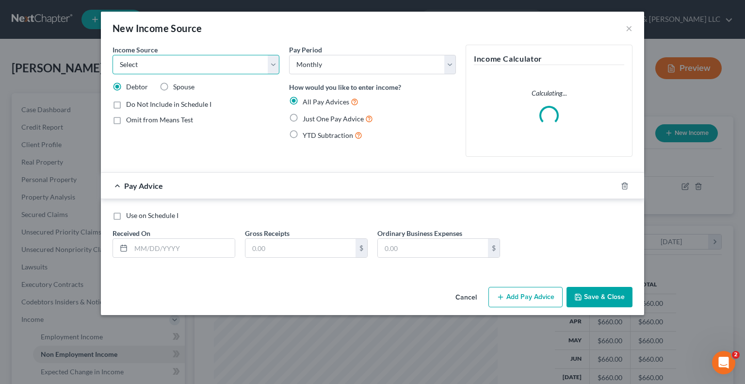
click at [209, 64] on select "Select Unemployment Disability (from employer) Pension Retirement Social Securi…" at bounding box center [196, 64] width 167 height 19
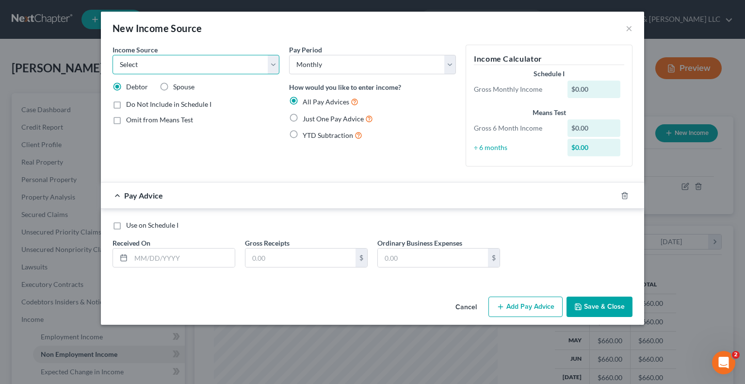
select select "13"
click at [113, 55] on select "Select Unemployment Disability (from employer) Pension Retirement Social Securi…" at bounding box center [196, 64] width 167 height 19
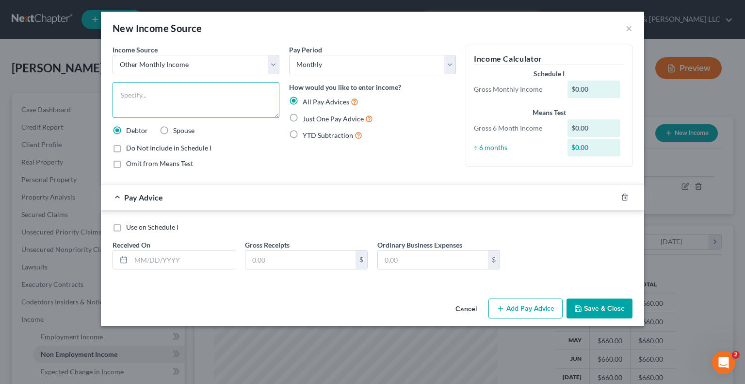
click at [169, 93] on textarea at bounding box center [196, 100] width 167 height 36
type textarea "Anticipated Part Time Income"
click at [126, 164] on label "Omit from Means Test" at bounding box center [159, 164] width 67 height 10
click at [130, 164] on input "Omit from Means Test" at bounding box center [133, 162] width 6 height 6
checkbox input "true"
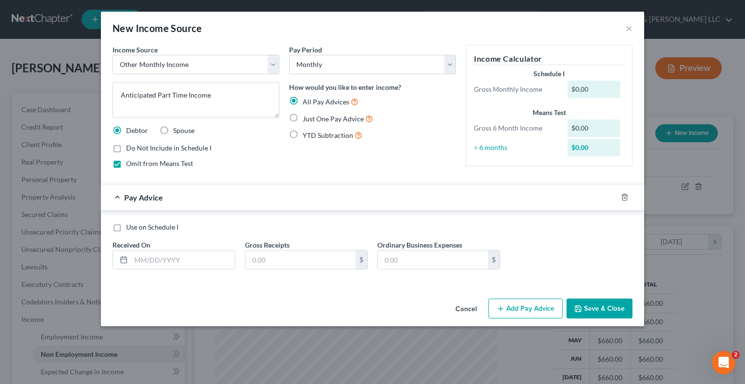
click at [303, 116] on label "Just One Pay Advice" at bounding box center [338, 118] width 70 height 11
click at [307, 116] on input "Just One Pay Advice" at bounding box center [310, 116] width 6 height 6
radio input "true"
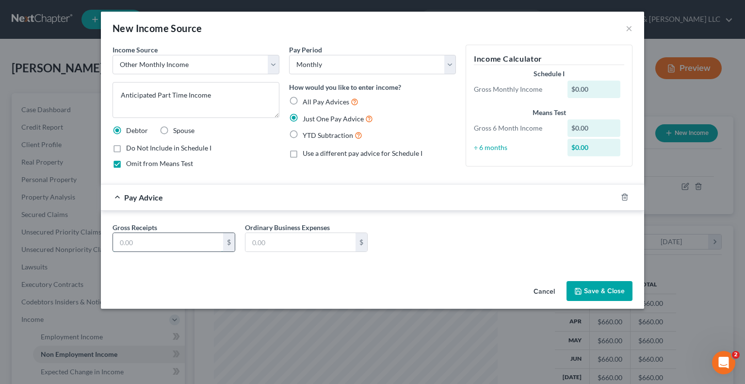
click at [137, 240] on input "text" at bounding box center [168, 242] width 110 height 18
type input "1,200"
click at [600, 293] on button "Save & Close" at bounding box center [600, 291] width 66 height 20
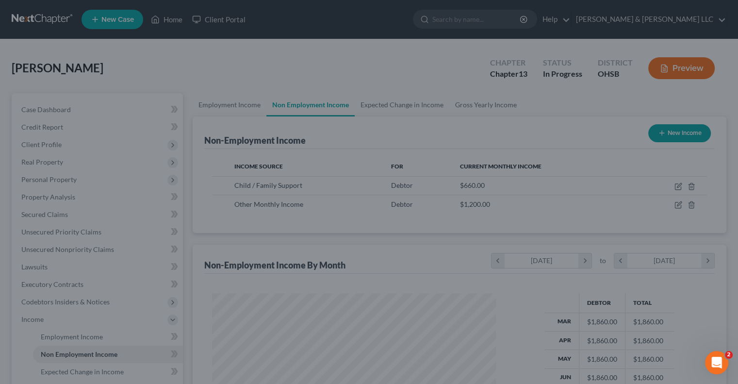
scroll to position [485167, 485040]
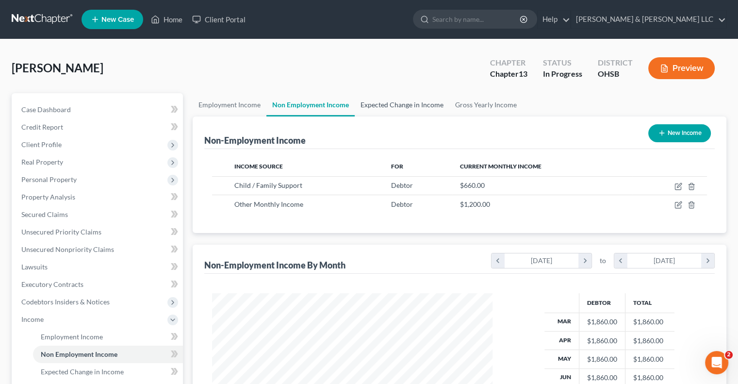
click at [374, 110] on link "Expected Change in Income" at bounding box center [402, 104] width 95 height 23
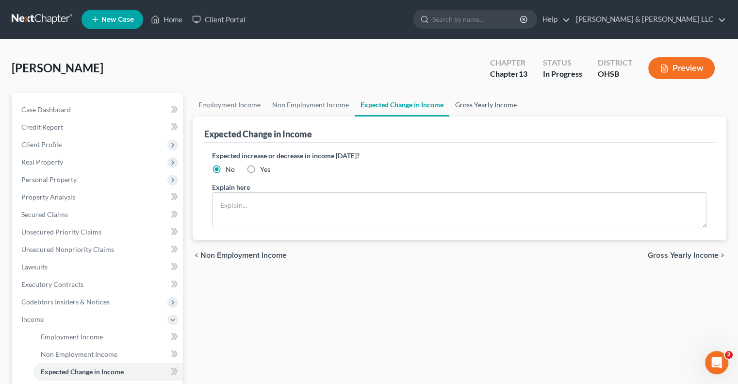
click at [474, 106] on link "Gross Yearly Income" at bounding box center [485, 104] width 73 height 23
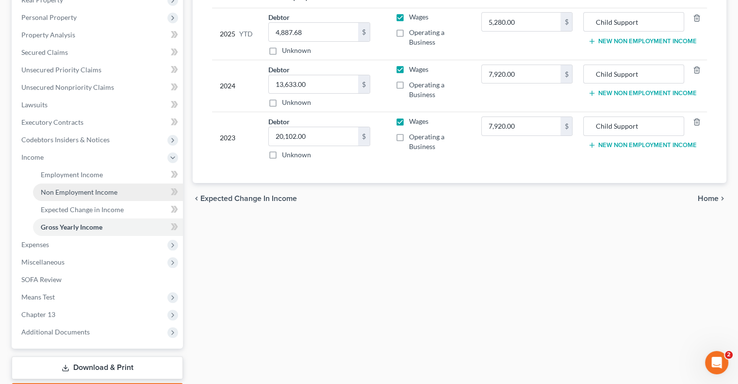
scroll to position [194, 0]
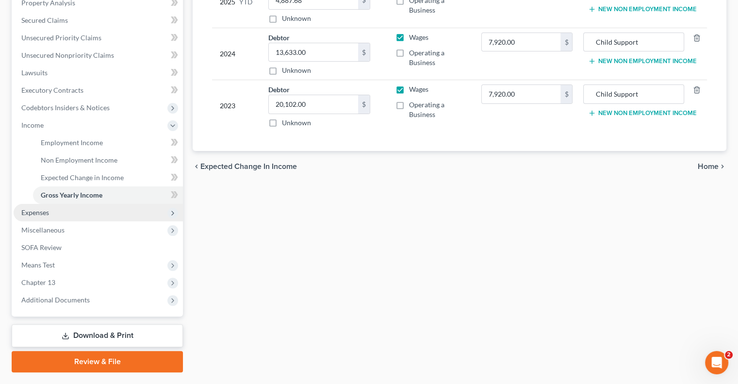
click at [46, 210] on span "Expenses" at bounding box center [35, 212] width 28 height 8
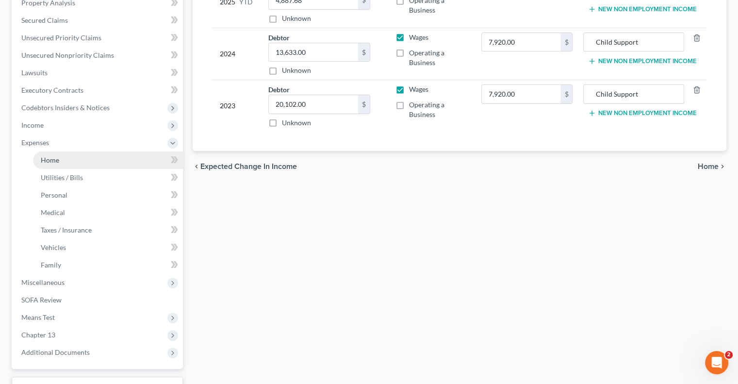
click at [52, 162] on span "Home" at bounding box center [50, 160] width 18 height 8
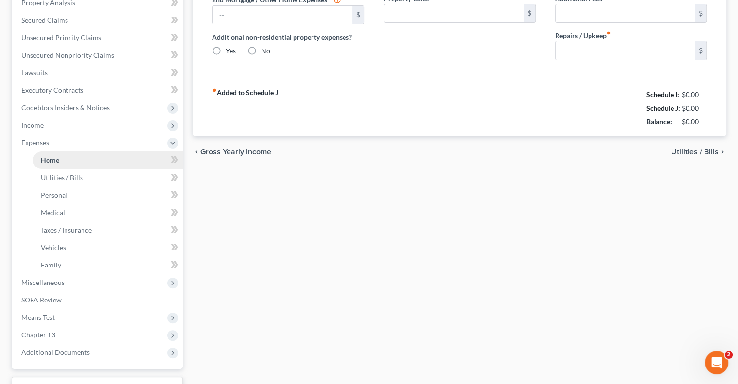
type input "2,100.00"
type input "0.00"
radio input "true"
type input "0.00"
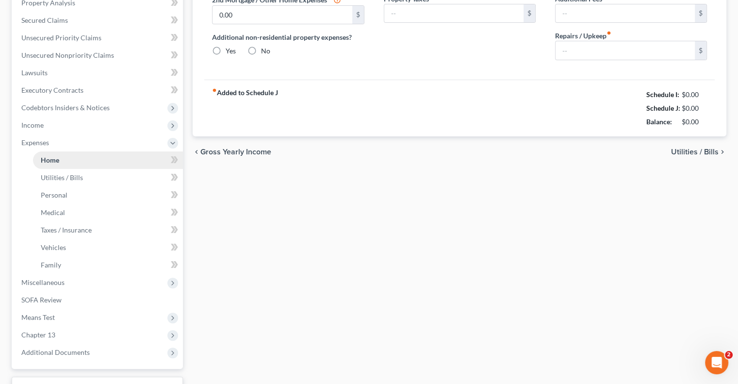
type input "0.00"
type input "85.00"
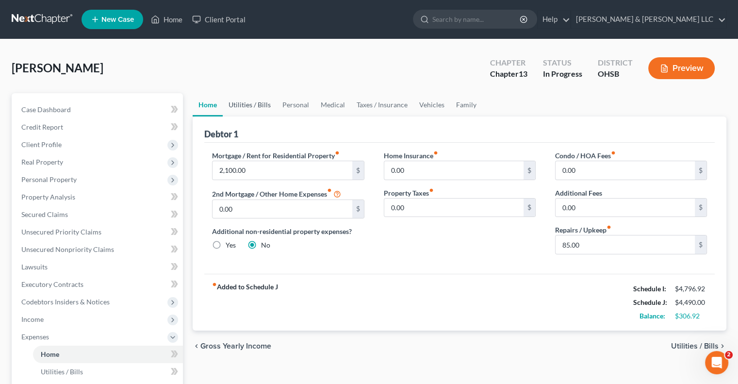
click at [253, 109] on link "Utilities / Bills" at bounding box center [250, 104] width 54 height 23
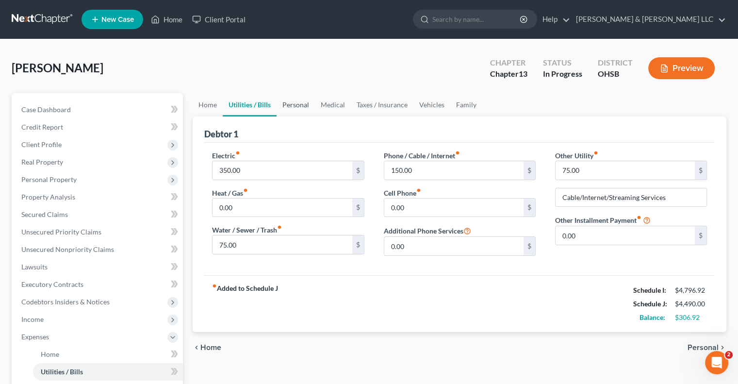
click at [296, 107] on link "Personal" at bounding box center [296, 104] width 38 height 23
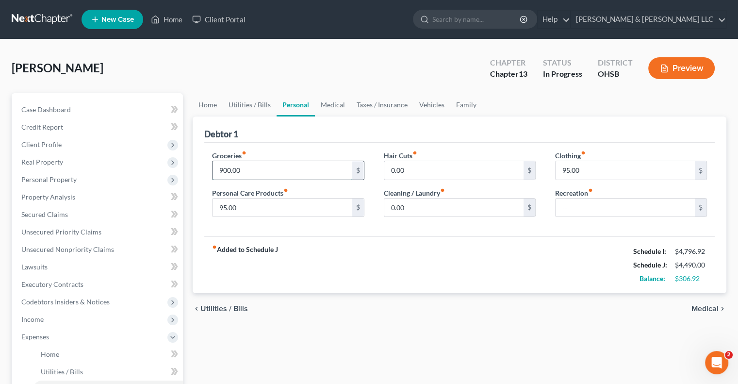
click at [260, 161] on input "900.00" at bounding box center [282, 170] width 139 height 18
type input "1,100"
click at [340, 106] on link "Medical" at bounding box center [333, 104] width 36 height 23
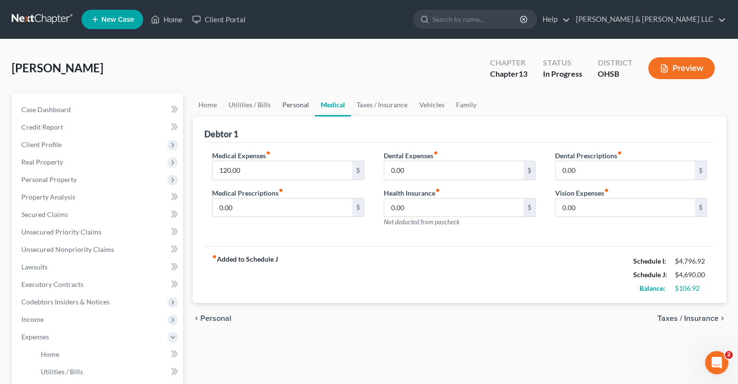
click at [301, 107] on link "Personal" at bounding box center [296, 104] width 38 height 23
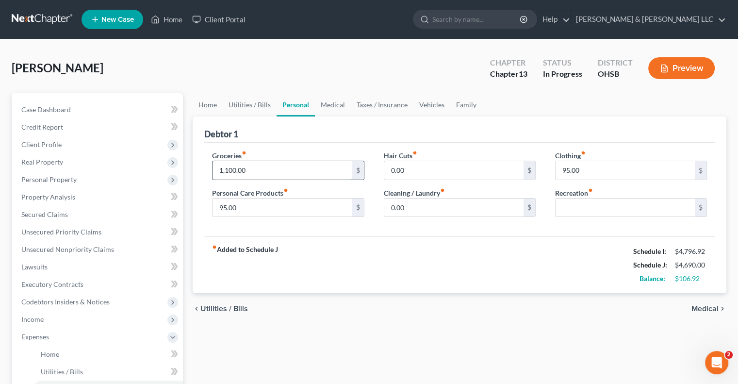
click at [257, 169] on input "1,100.00" at bounding box center [282, 170] width 139 height 18
click at [334, 105] on link "Medical" at bounding box center [333, 104] width 36 height 23
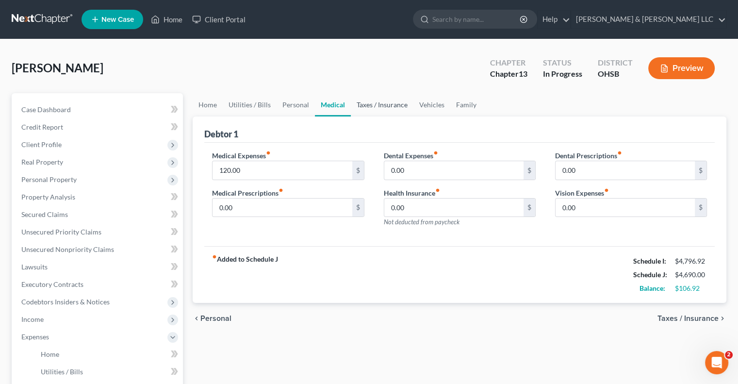
click at [388, 115] on link "Taxes / Insurance" at bounding box center [382, 104] width 63 height 23
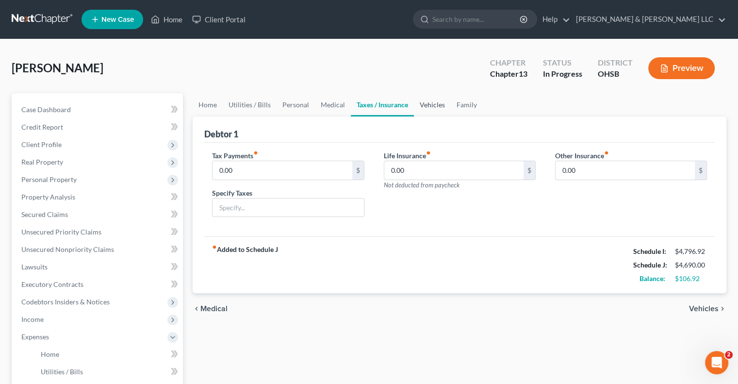
click at [433, 107] on link "Vehicles" at bounding box center [432, 104] width 37 height 23
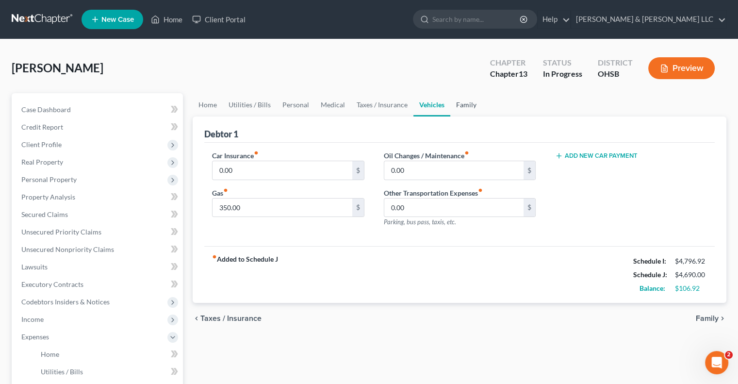
click at [466, 106] on link "Family" at bounding box center [466, 104] width 32 height 23
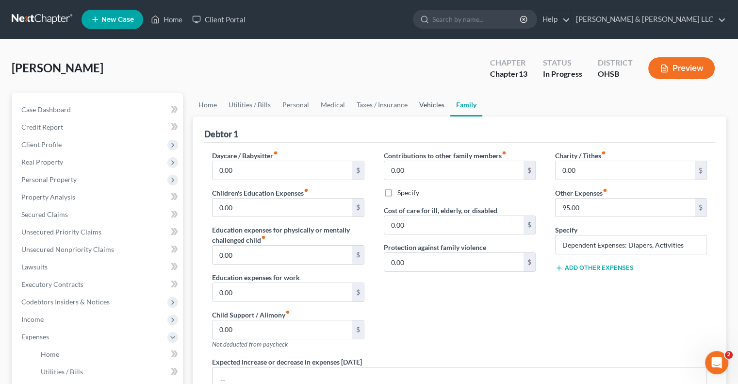
click at [436, 104] on link "Vehicles" at bounding box center [432, 104] width 37 height 23
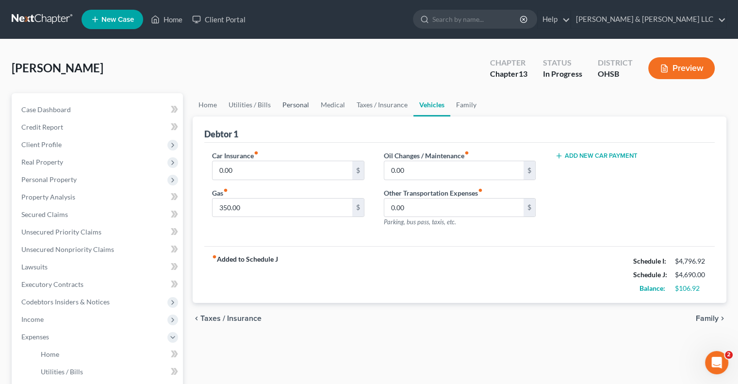
click at [295, 104] on link "Personal" at bounding box center [296, 104] width 38 height 23
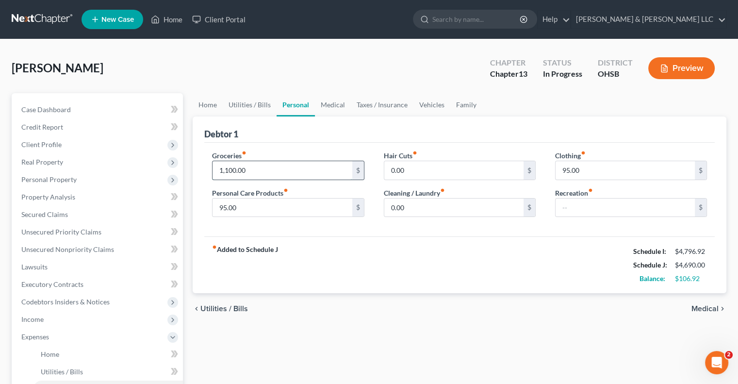
click at [251, 166] on input "1,100.00" at bounding box center [282, 170] width 139 height 18
type input "1,000"
click at [243, 103] on link "Utilities / Bills" at bounding box center [250, 104] width 54 height 23
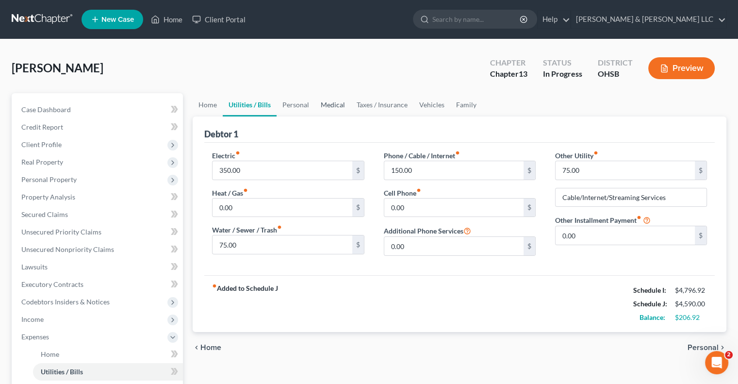
click at [337, 106] on link "Medical" at bounding box center [333, 104] width 36 height 23
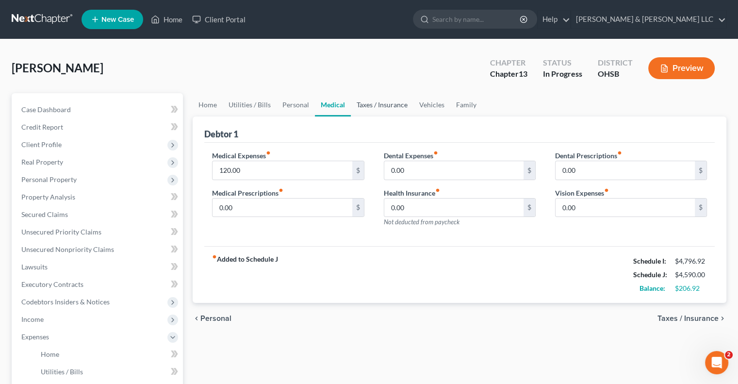
click at [392, 104] on link "Taxes / Insurance" at bounding box center [382, 104] width 63 height 23
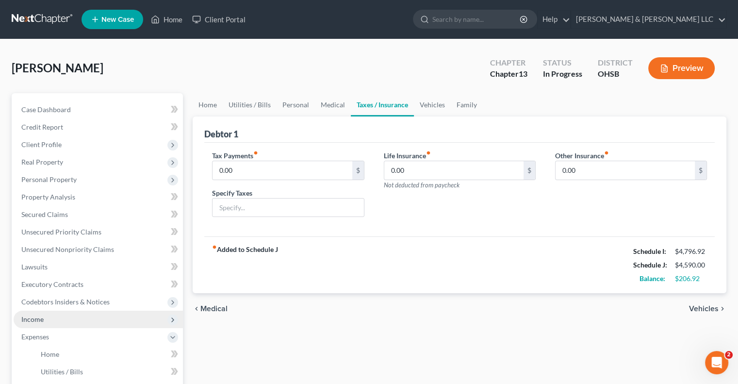
click at [41, 316] on span "Income" at bounding box center [32, 319] width 22 height 8
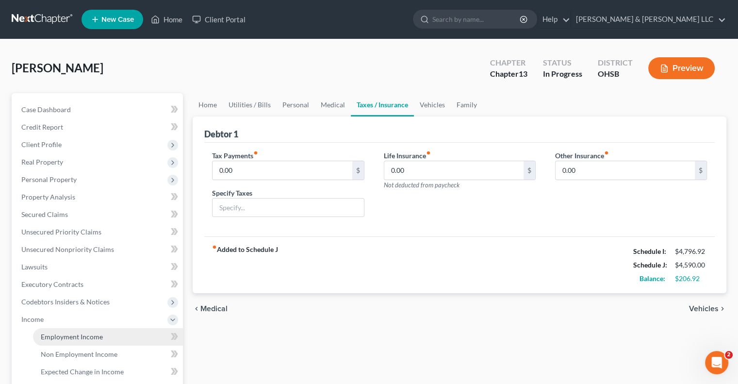
click at [47, 332] on span "Employment Income" at bounding box center [72, 336] width 62 height 8
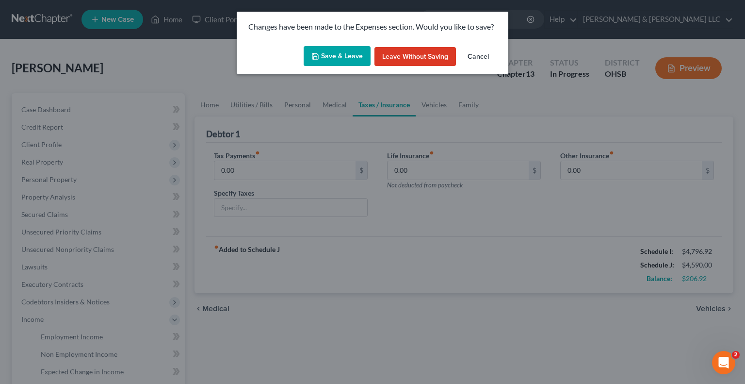
click at [336, 61] on button "Save & Leave" at bounding box center [337, 56] width 67 height 20
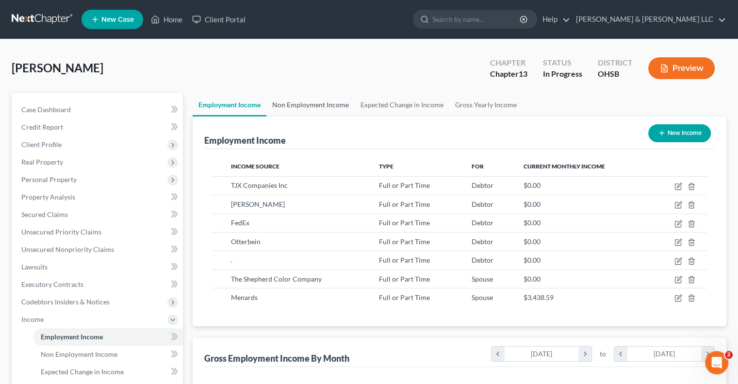
scroll to position [173, 299]
click at [316, 108] on link "Non Employment Income" at bounding box center [310, 104] width 88 height 23
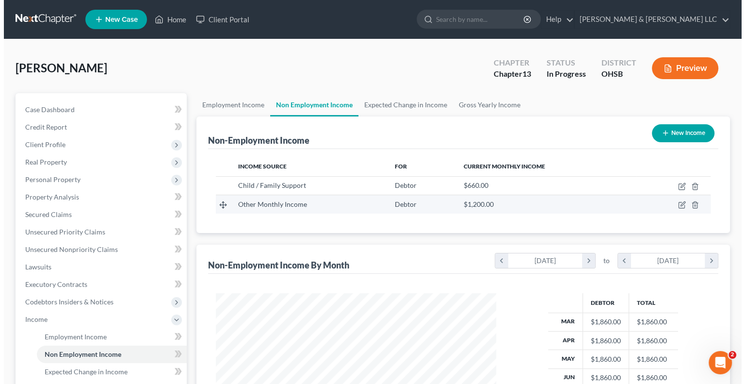
scroll to position [173, 299]
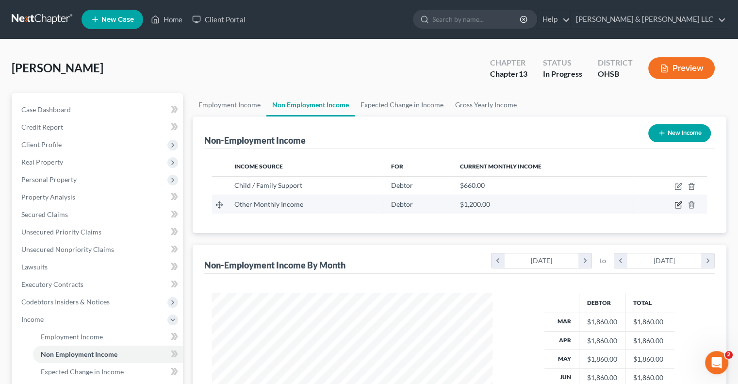
click at [678, 205] on icon "button" at bounding box center [679, 204] width 4 height 4
select select "13"
select select "0"
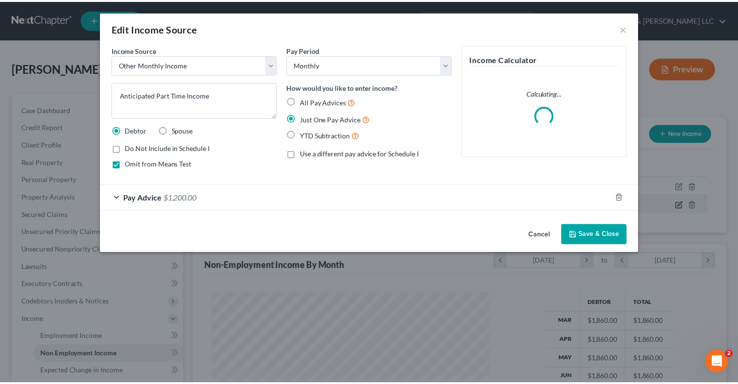
scroll to position [173, 303]
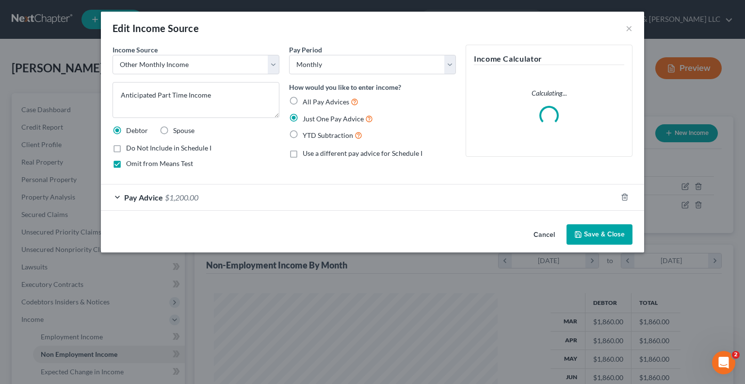
click at [133, 199] on span "Pay Advice" at bounding box center [143, 197] width 39 height 9
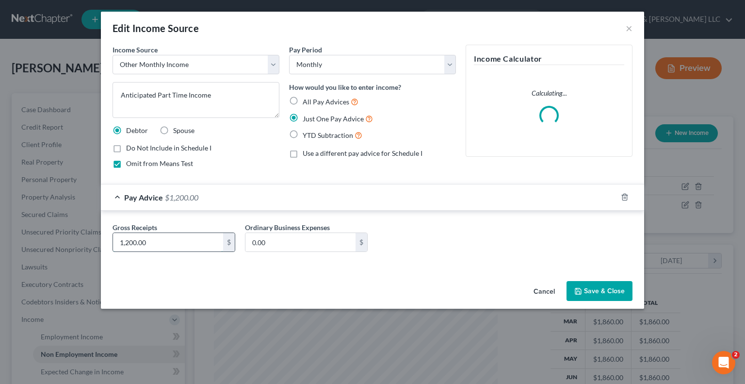
click at [178, 244] on input "1,200.00" at bounding box center [168, 242] width 110 height 18
type input "1,100"
click at [575, 291] on button "Save & Close" at bounding box center [600, 291] width 66 height 20
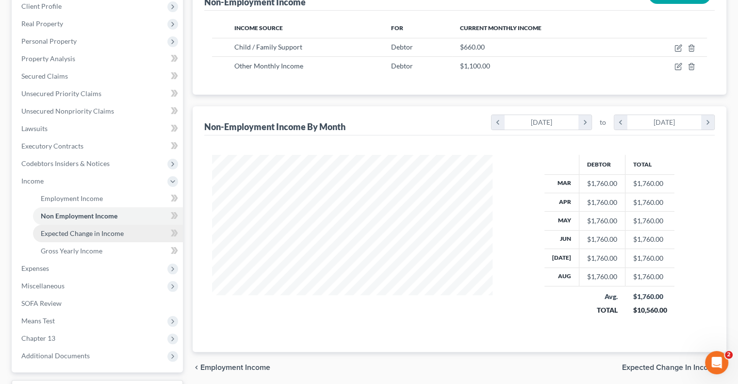
scroll to position [146, 0]
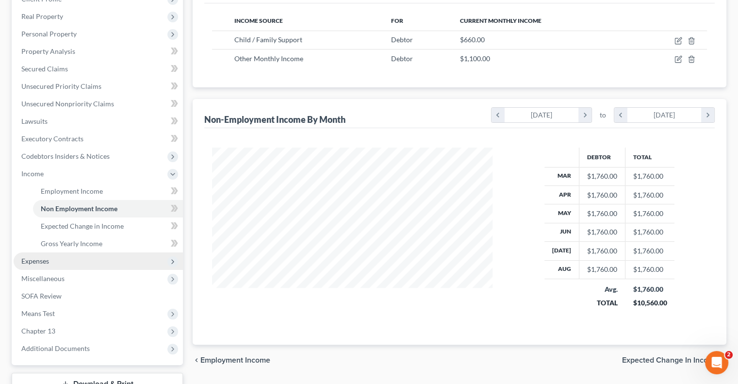
click at [42, 258] on span "Expenses" at bounding box center [35, 261] width 28 height 8
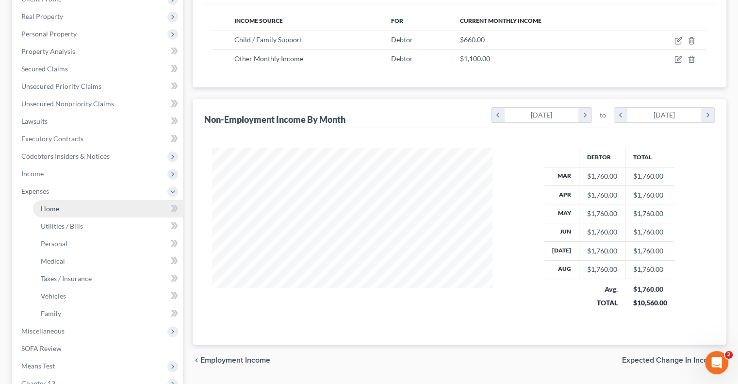
click at [49, 216] on link "Home" at bounding box center [108, 208] width 150 height 17
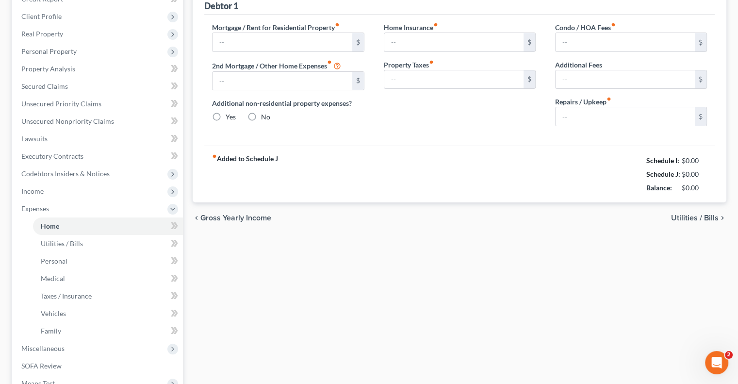
type input "2,100.00"
type input "0.00"
radio input "true"
type input "0.00"
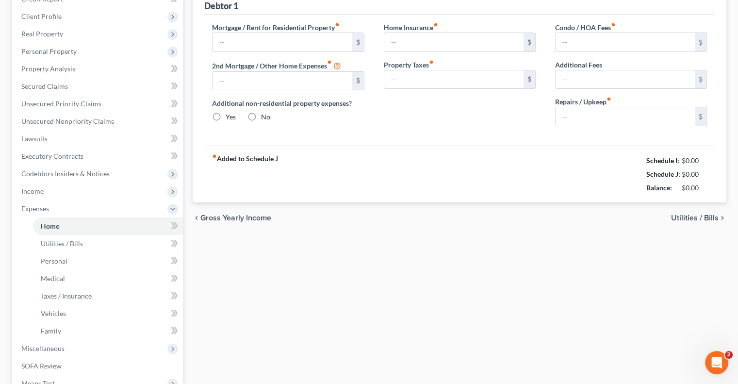
type input "0.00"
type input "85.00"
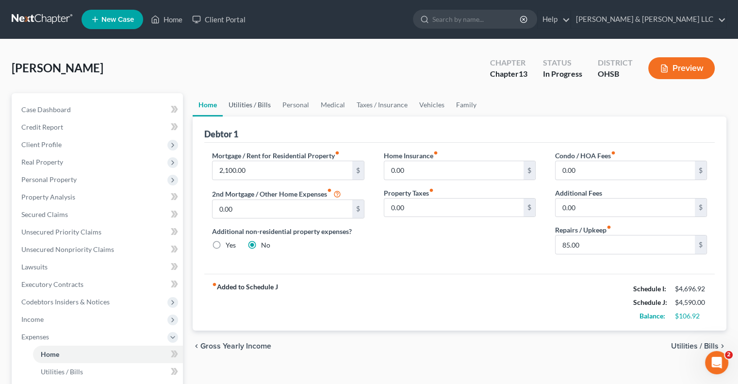
click at [256, 108] on link "Utilities / Bills" at bounding box center [250, 104] width 54 height 23
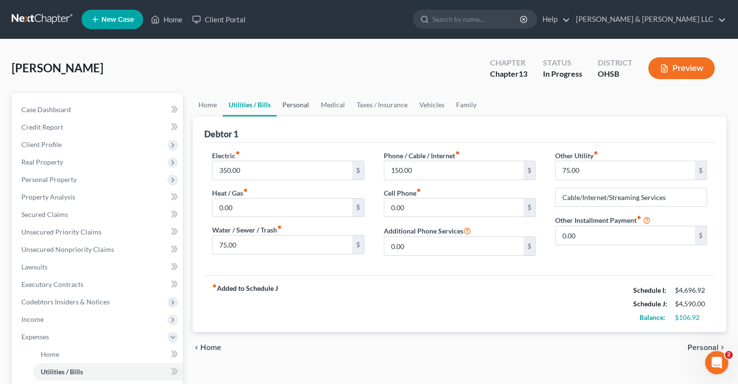
click at [290, 107] on link "Personal" at bounding box center [296, 104] width 38 height 23
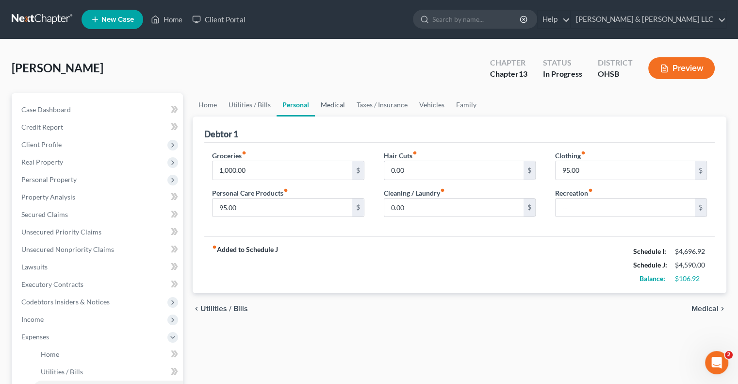
click at [342, 105] on link "Medical" at bounding box center [333, 104] width 36 height 23
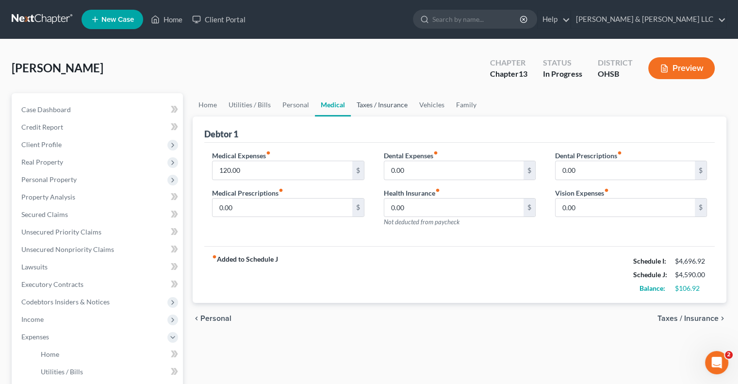
click at [365, 106] on link "Taxes / Insurance" at bounding box center [382, 104] width 63 height 23
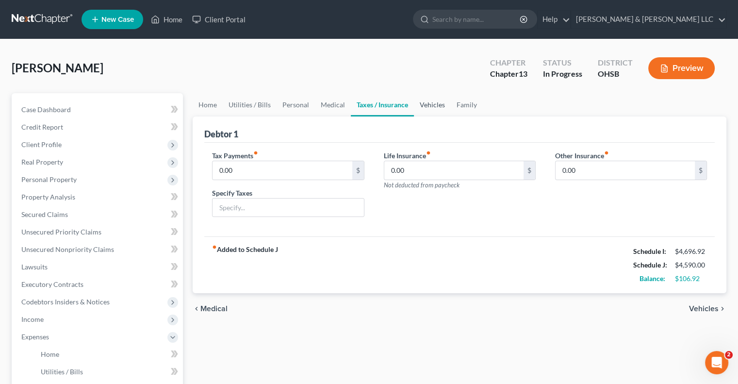
click at [420, 108] on link "Vehicles" at bounding box center [432, 104] width 37 height 23
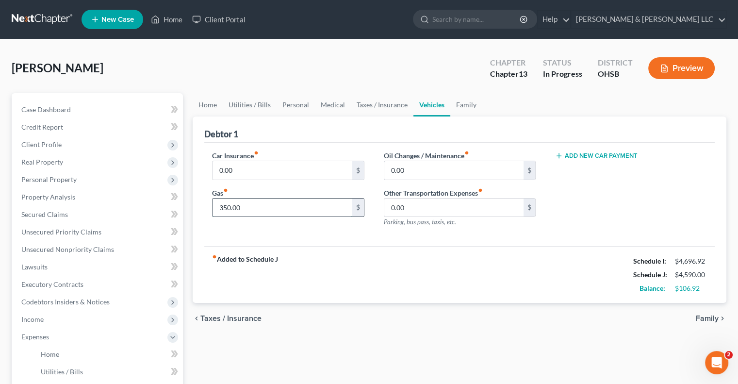
click at [250, 215] on input "350.00" at bounding box center [282, 208] width 139 height 18
type input "355"
click at [298, 105] on link "Personal" at bounding box center [296, 104] width 38 height 23
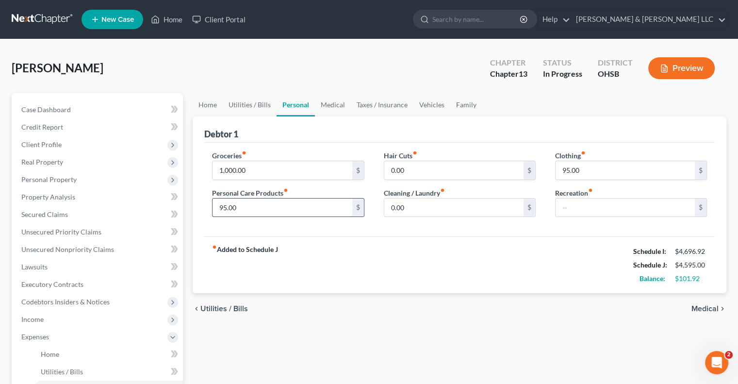
click at [245, 206] on input "95.00" at bounding box center [282, 208] width 139 height 18
type input "96.92"
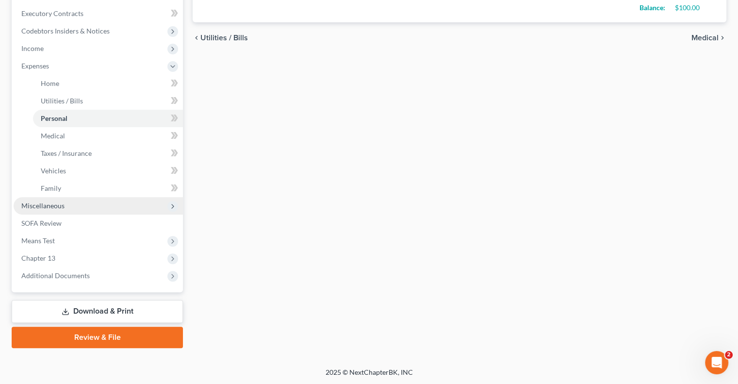
click at [58, 207] on span "Miscellaneous" at bounding box center [42, 205] width 43 height 8
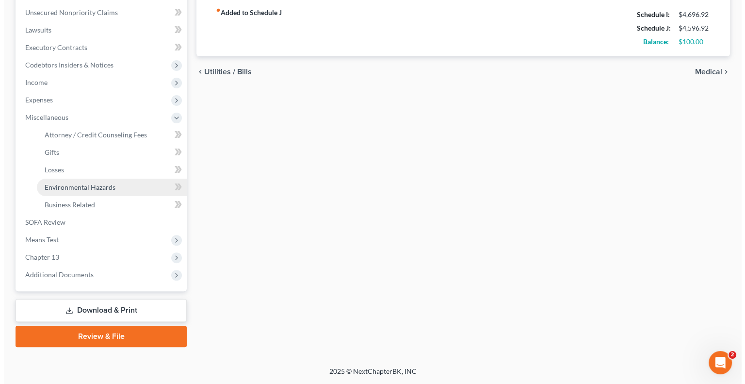
scroll to position [236, 0]
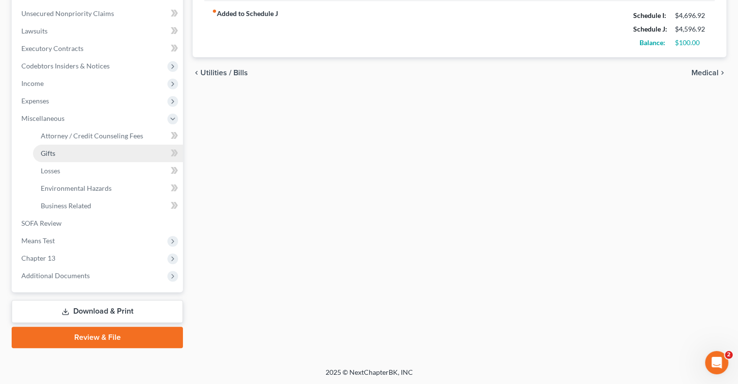
click at [83, 145] on link "Gifts" at bounding box center [108, 153] width 150 height 17
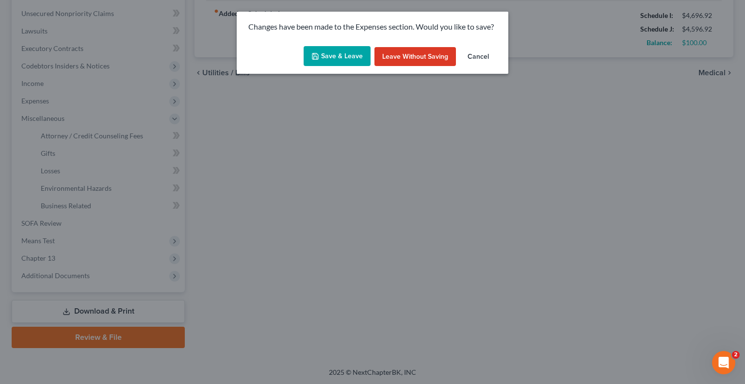
drag, startPoint x: 81, startPoint y: 136, endPoint x: 186, endPoint y: 106, distance: 109.5
click at [81, 136] on div "Changes have been made to the Expenses section. Would you like to save? Save & …" at bounding box center [372, 192] width 745 height 384
click at [337, 64] on button "Save & Leave" at bounding box center [337, 56] width 67 height 20
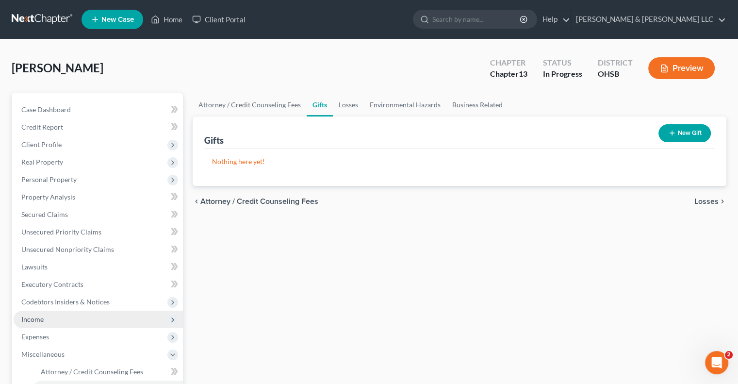
click at [48, 316] on span "Income" at bounding box center [98, 319] width 169 height 17
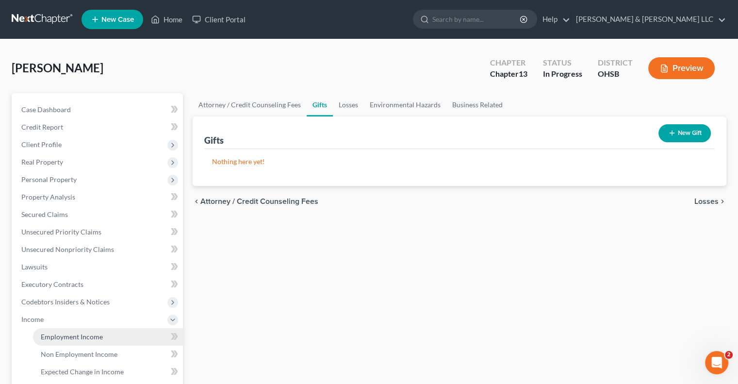
click at [64, 335] on span "Employment Income" at bounding box center [72, 336] width 62 height 8
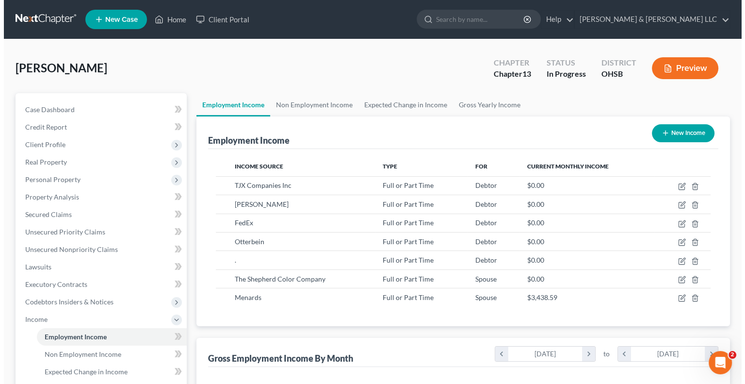
scroll to position [173, 299]
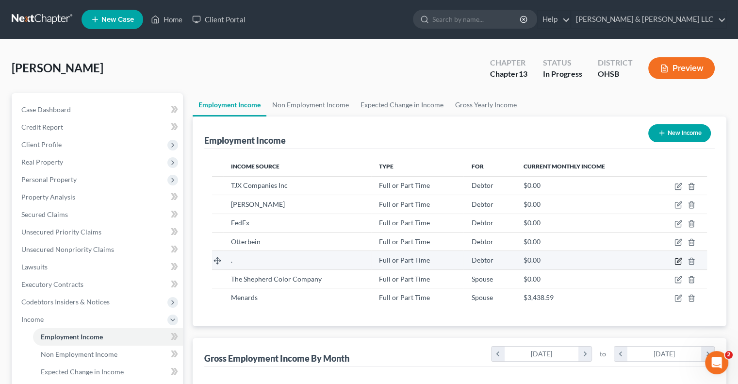
click at [679, 262] on icon "button" at bounding box center [679, 261] width 8 height 8
select select "0"
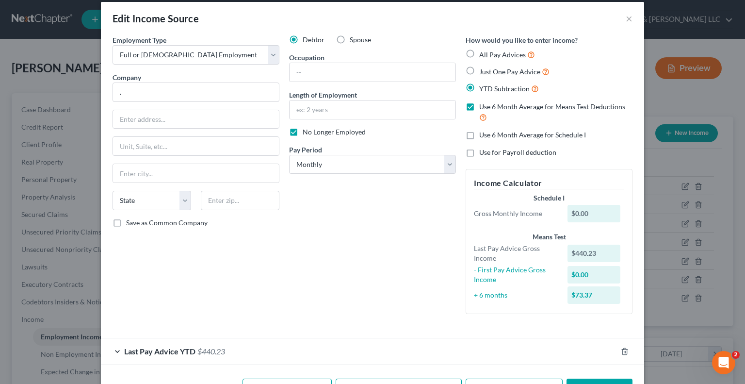
scroll to position [43, 0]
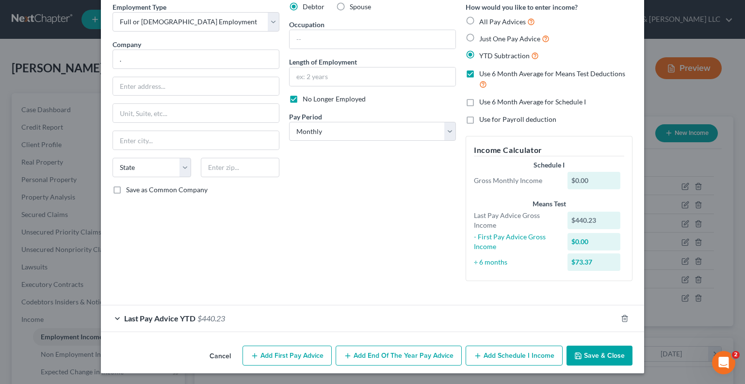
click at [117, 314] on div "Last Pay Advice YTD $440.23" at bounding box center [359, 318] width 516 height 26
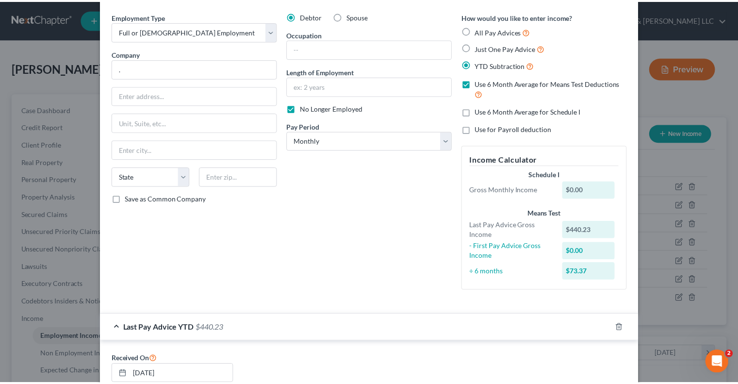
scroll to position [0, 0]
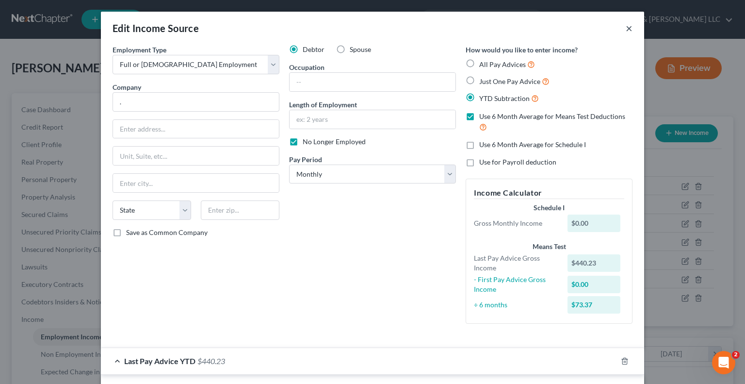
click at [627, 29] on button "×" at bounding box center [629, 28] width 7 height 12
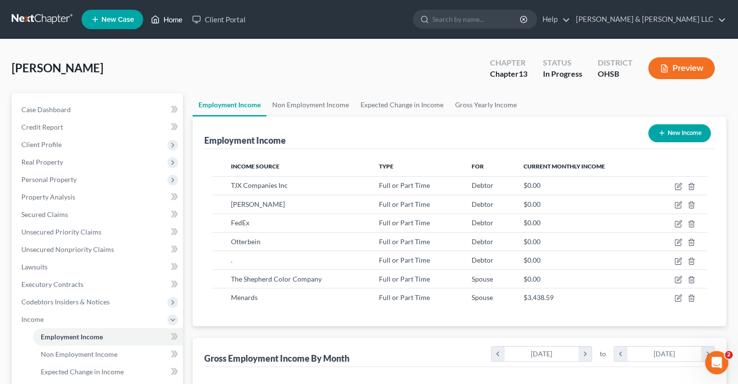
click at [174, 18] on link "Home" at bounding box center [166, 19] width 41 height 17
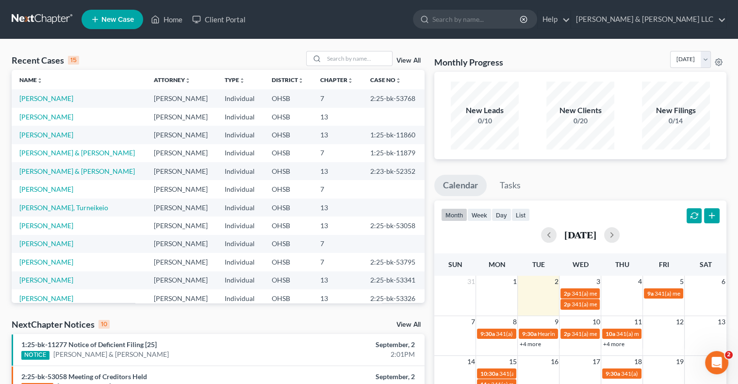
click at [410, 60] on link "View All" at bounding box center [409, 60] width 24 height 7
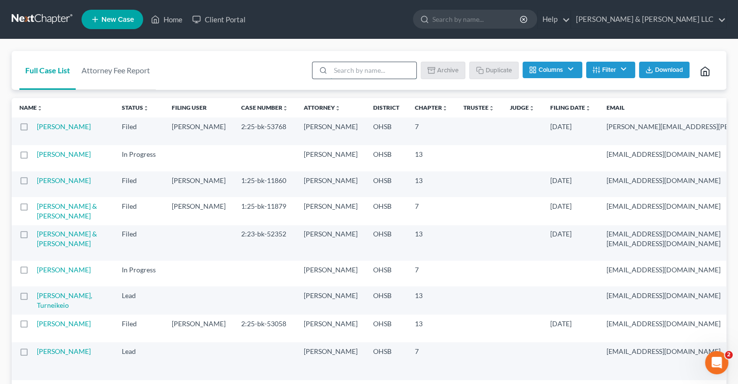
click at [350, 71] on input "search" at bounding box center [374, 70] width 86 height 17
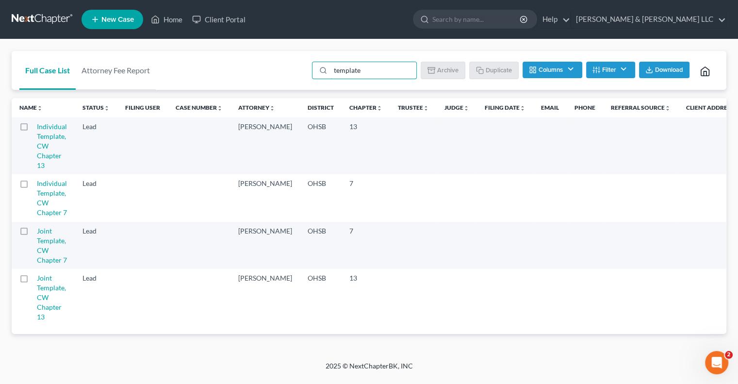
click at [33, 186] on label at bounding box center [33, 186] width 0 height 0
type input "template"
click at [37, 182] on input "checkbox" at bounding box center [40, 182] width 6 height 6
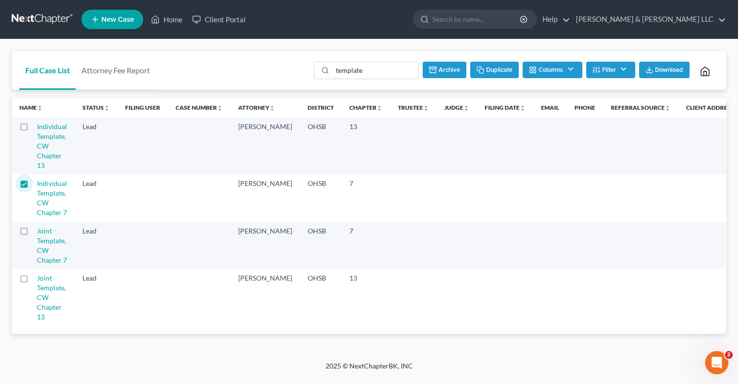
click at [481, 74] on button "Duplicate" at bounding box center [494, 70] width 49 height 17
checkbox input "false"
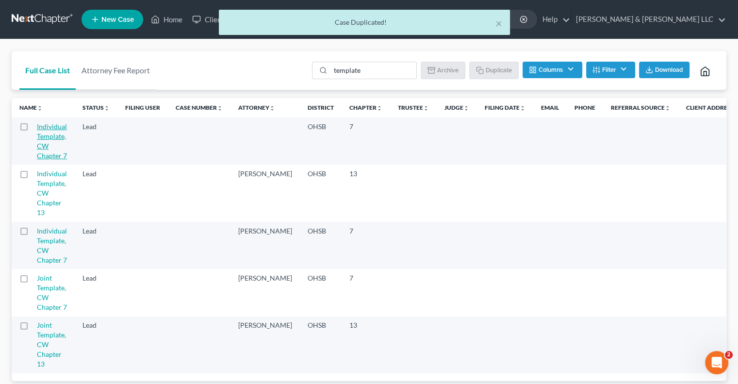
click at [56, 138] on link "Individual Template, CW Chapter 7" at bounding box center [52, 140] width 30 height 37
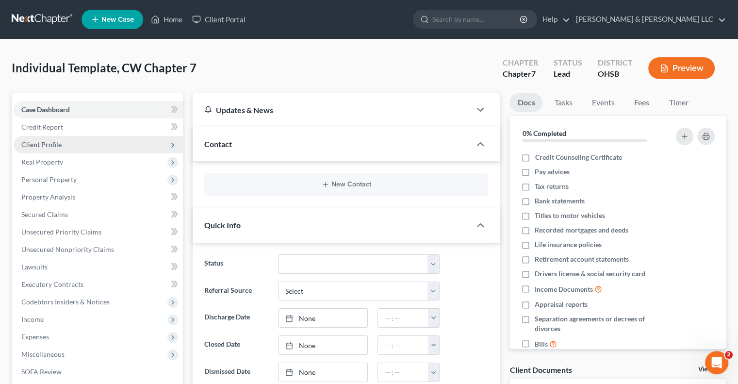
click at [56, 143] on span "Client Profile" at bounding box center [41, 144] width 40 height 8
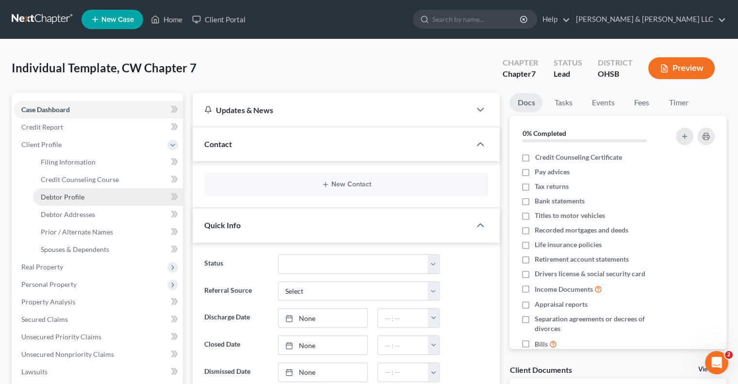
click at [66, 194] on span "Debtor Profile" at bounding box center [63, 197] width 44 height 8
select select "0"
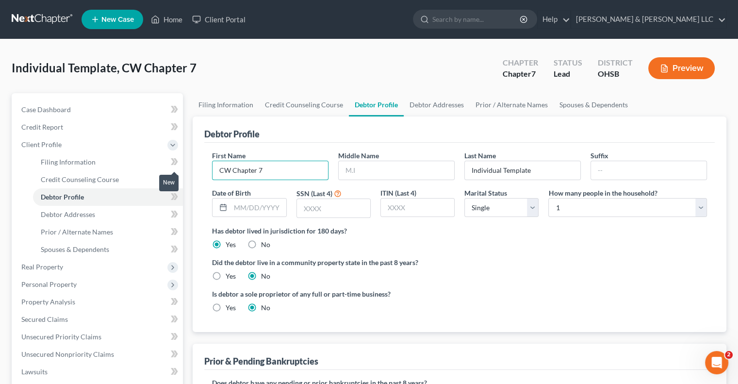
drag, startPoint x: 274, startPoint y: 170, endPoint x: 177, endPoint y: 168, distance: 97.1
click at [177, 168] on div "Petition Navigation Case Dashboard Payments Invoices Payments Payments Credit R…" at bounding box center [369, 338] width 725 height 491
type input "Cynthia"
type input "Wheeler"
click at [416, 101] on link "Debtor Addresses" at bounding box center [437, 104] width 66 height 23
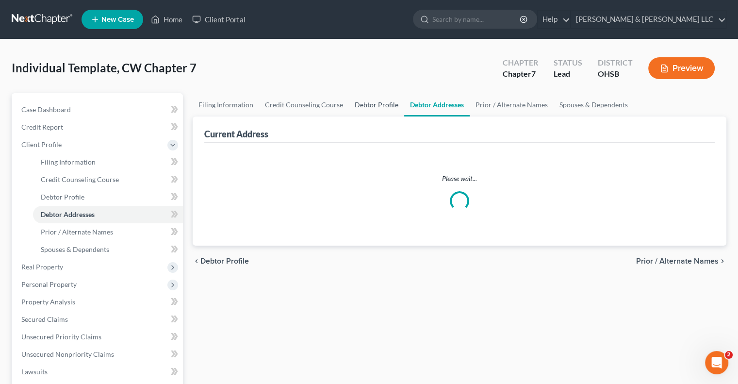
select select "0"
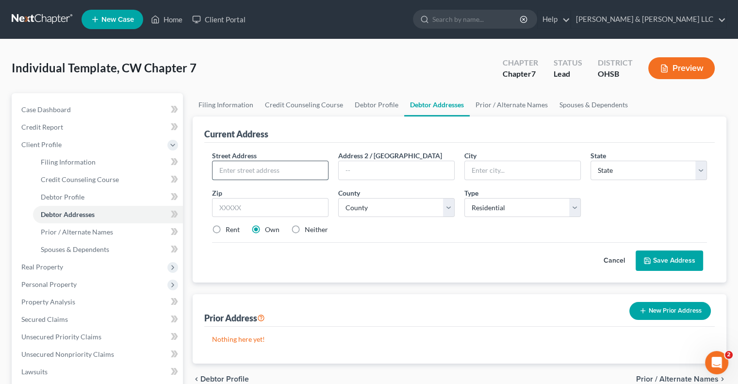
click at [278, 165] on input "text" at bounding box center [271, 170] width 116 height 18
type input "1350 Vester Ave, Apt 320"
type input "Springfield"
select select "36"
type input "45503"
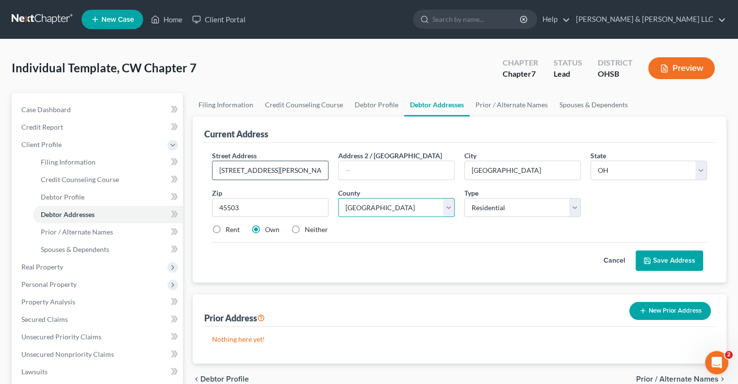
select select "11"
click at [226, 229] on label "Rent" at bounding box center [233, 230] width 14 height 10
click at [230, 229] on input "Rent" at bounding box center [233, 228] width 6 height 6
radio input "true"
click at [648, 253] on button "Save Address" at bounding box center [669, 260] width 67 height 20
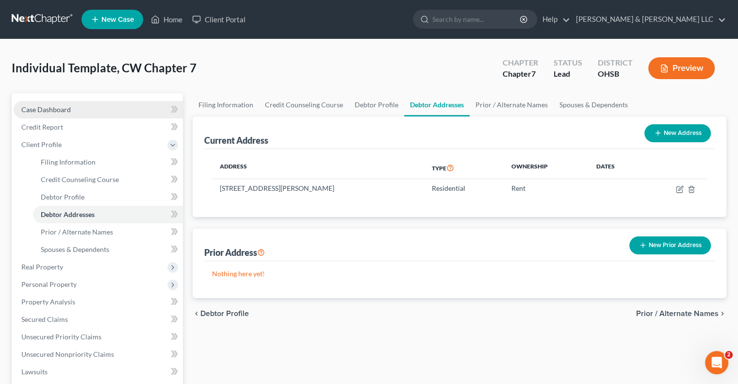
click at [74, 112] on link "Case Dashboard" at bounding box center [98, 109] width 169 height 17
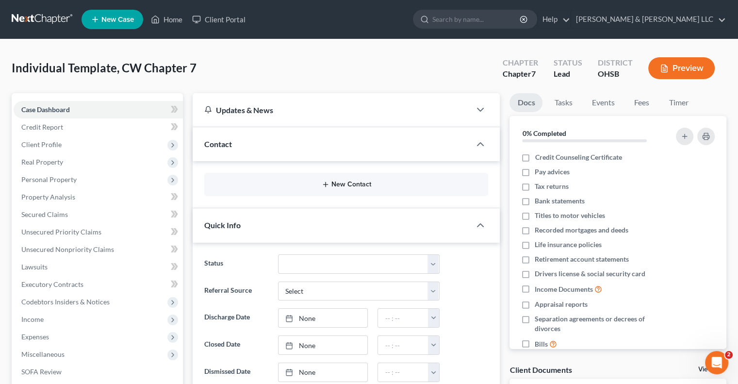
click at [363, 183] on button "New Contact" at bounding box center [346, 185] width 268 height 8
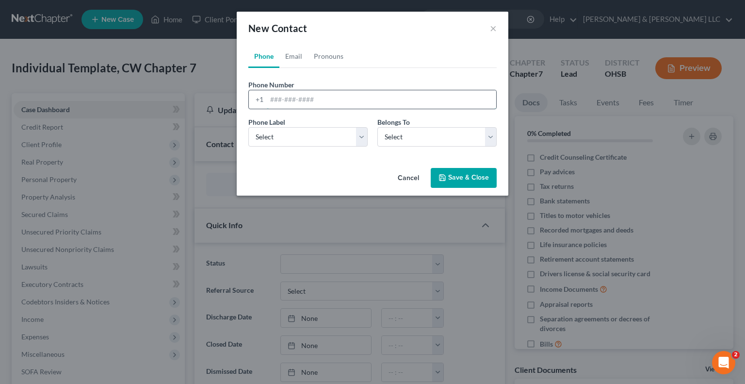
click at [279, 101] on input "tel" at bounding box center [382, 99] width 230 height 18
type input "937-681-2645"
click at [311, 134] on select "Select Mobile Home Work Other" at bounding box center [307, 136] width 119 height 19
select select "0"
click at [248, 127] on select "Select Mobile Home Work Other" at bounding box center [307, 136] width 119 height 19
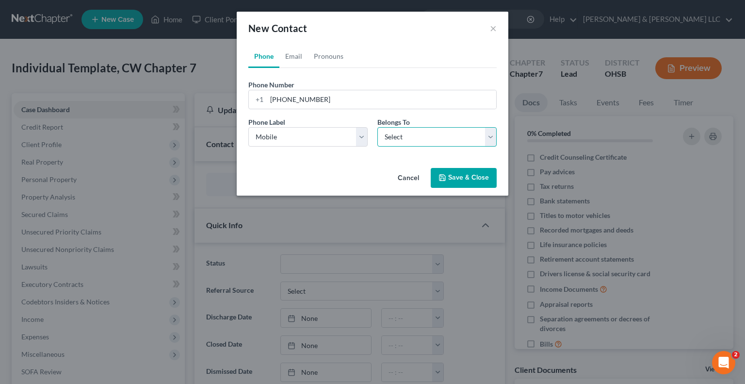
drag, startPoint x: 395, startPoint y: 135, endPoint x: 398, endPoint y: 144, distance: 9.6
click at [395, 135] on select "Select Client Other" at bounding box center [437, 136] width 119 height 19
select select "0"
click at [378, 127] on select "Select Client Other" at bounding box center [437, 136] width 119 height 19
select select "0"
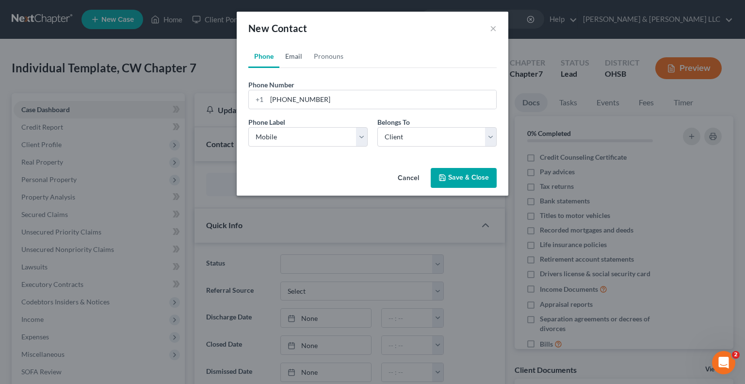
click at [287, 52] on link "Email" at bounding box center [294, 56] width 29 height 23
click at [308, 102] on input "email" at bounding box center [382, 99] width 230 height 18
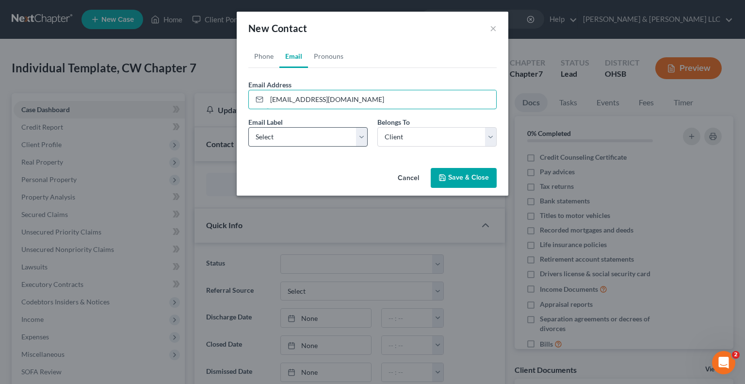
type input "cindy_w45505@yahoo.com"
click at [307, 132] on select "Select Home Work Other" at bounding box center [307, 136] width 119 height 19
select select "0"
click at [248, 127] on select "Select Home Work Other" at bounding box center [307, 136] width 119 height 19
click at [450, 175] on button "Save & Close" at bounding box center [464, 178] width 66 height 20
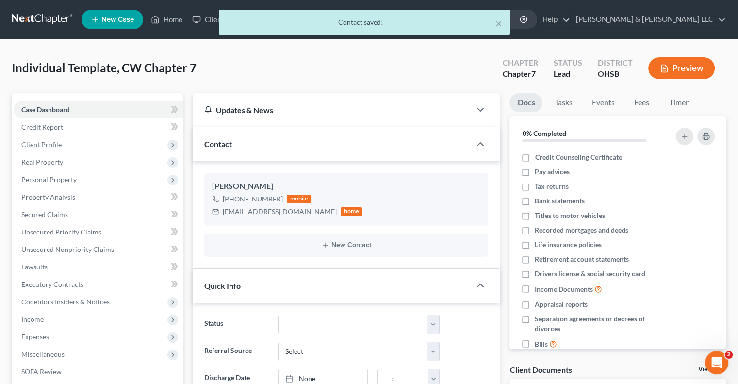
click at [172, 21] on div "× Contact saved!" at bounding box center [364, 25] width 738 height 30
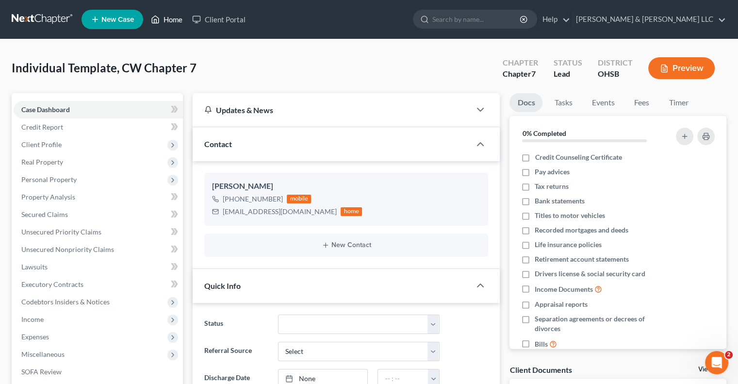
click at [171, 20] on link "Home" at bounding box center [166, 19] width 41 height 17
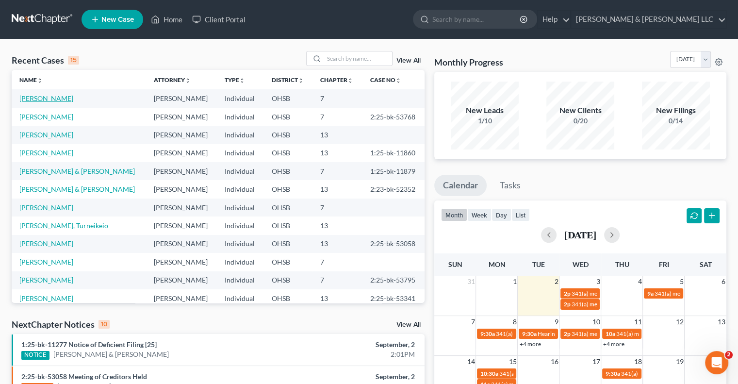
click at [50, 100] on link "Wheeler, Cynthia" at bounding box center [46, 98] width 54 height 8
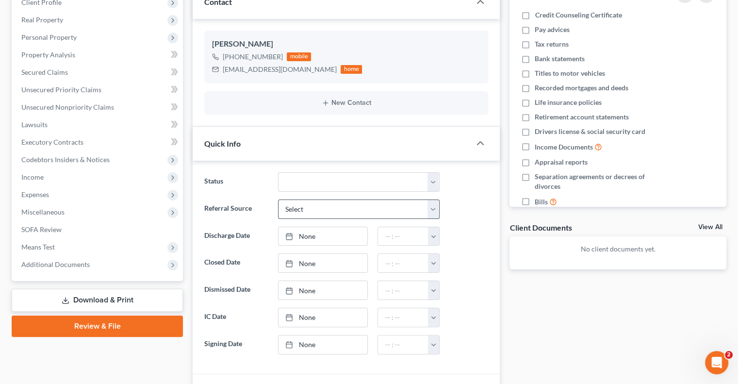
scroll to position [146, 0]
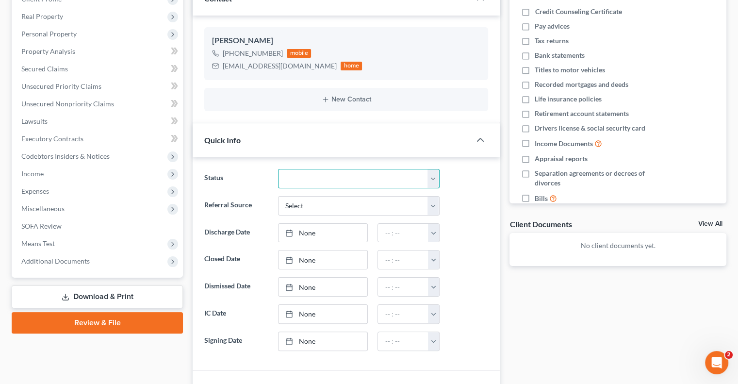
click at [290, 180] on select "Closed Discharged Dismissed Filed In Progress Lead Lost Lead Ready to File Reta…" at bounding box center [359, 178] width 162 height 19
select select "4"
click at [278, 169] on select "Closed Discharged Dismissed Filed In Progress Lead Lost Lead Ready to File Reta…" at bounding box center [359, 178] width 162 height 19
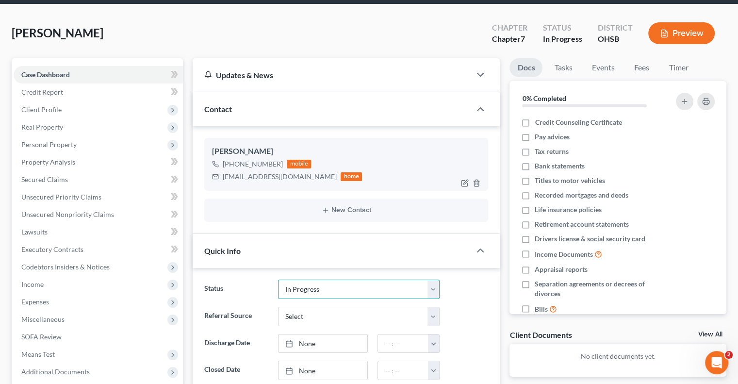
scroll to position [0, 0]
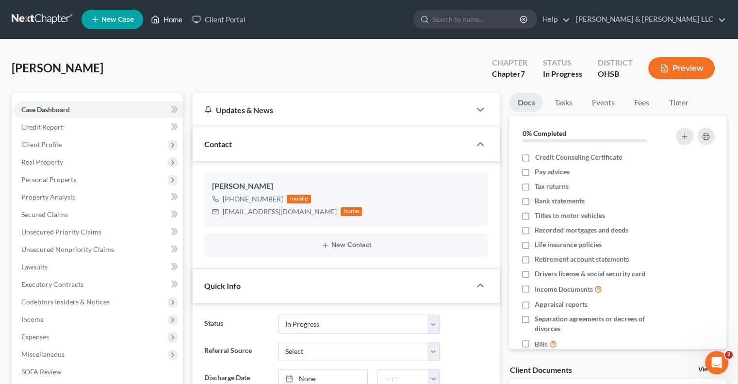
click at [172, 20] on link "Home" at bounding box center [166, 19] width 41 height 17
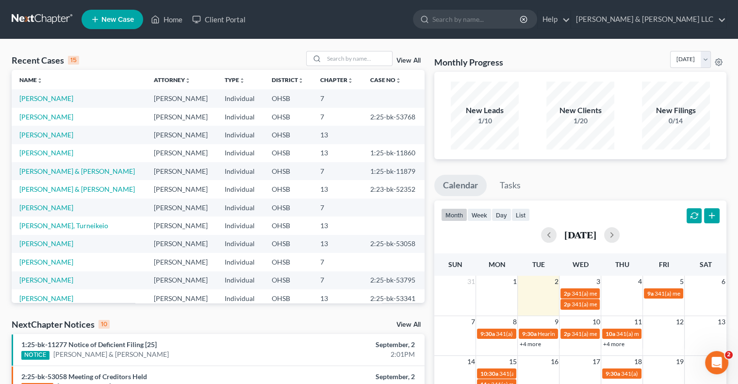
click at [324, 211] on td "7" at bounding box center [338, 208] width 50 height 18
click at [338, 55] on input "search" at bounding box center [358, 58] width 68 height 14
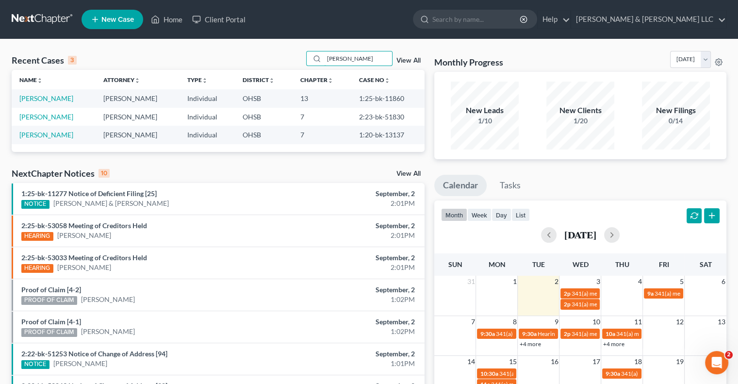
drag, startPoint x: 351, startPoint y: 58, endPoint x: 286, endPoint y: 49, distance: 65.2
click at [286, 49] on div "Recent Cases 3 jones View All Name unfold_more expand_more expand_less Attorney…" at bounding box center [369, 291] width 738 height 504
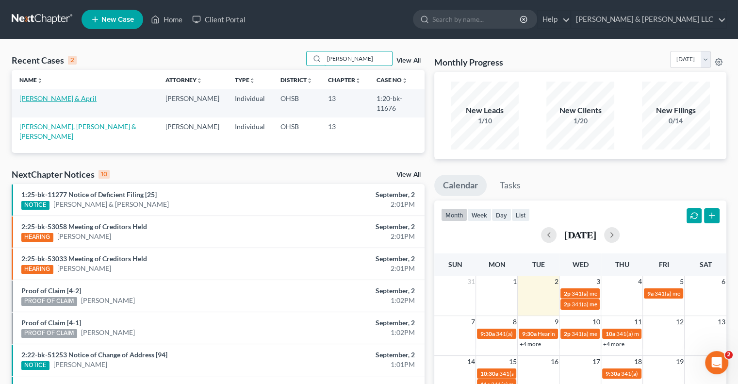
type input "feld"
click at [85, 100] on link "Feldkamp, Kevin & April" at bounding box center [57, 98] width 77 height 8
select select "3"
select select "2"
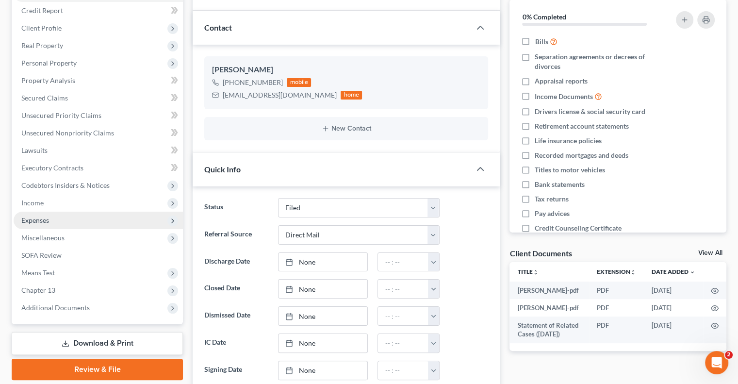
scroll to position [291, 0]
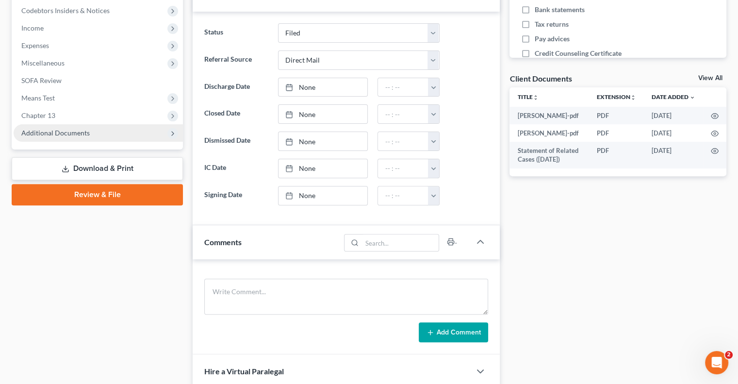
click at [75, 137] on span "Additional Documents" at bounding box center [98, 132] width 169 height 17
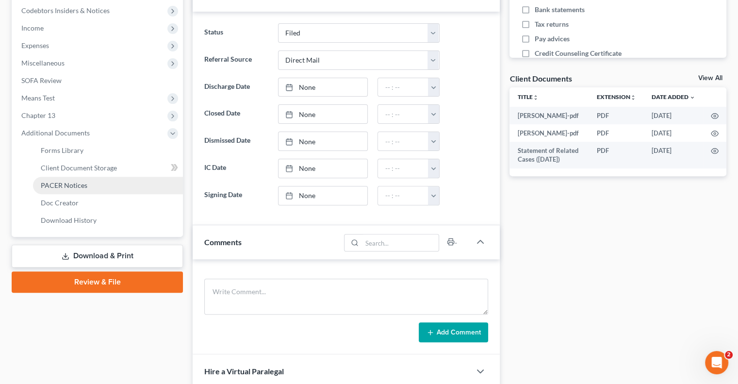
click at [72, 184] on span "PACER Notices" at bounding box center [64, 185] width 47 height 8
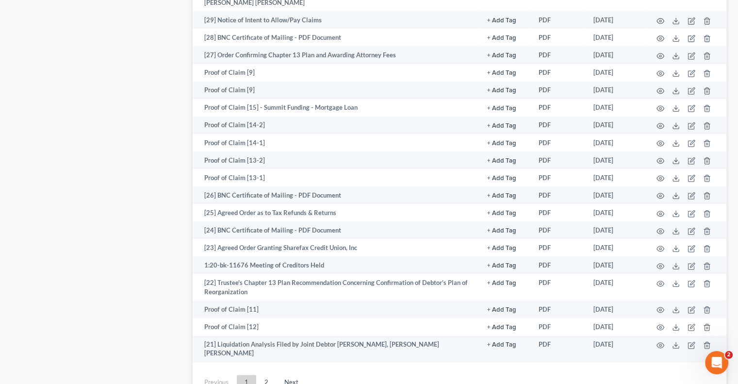
scroll to position [1359, 0]
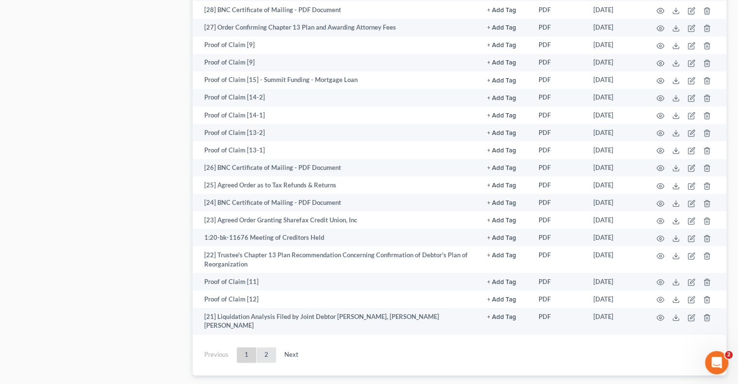
click at [266, 347] on link "2" at bounding box center [266, 355] width 19 height 16
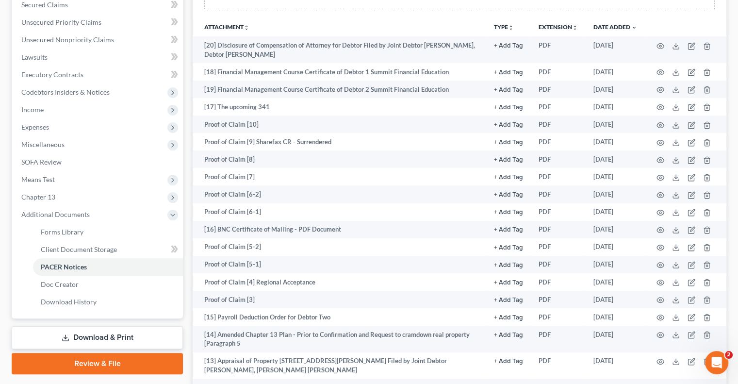
scroll to position [162, 0]
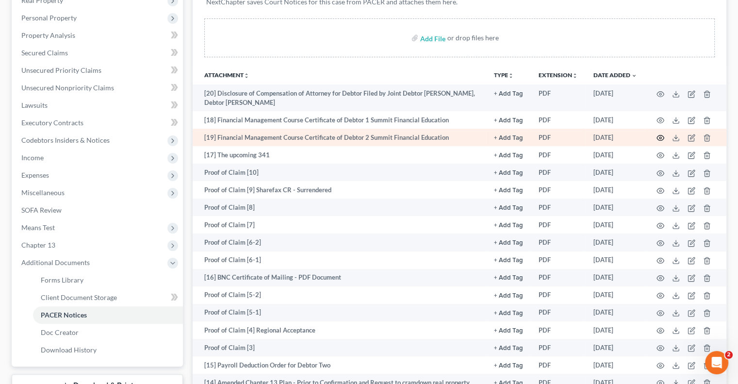
click at [661, 137] on icon "button" at bounding box center [661, 138] width 8 height 8
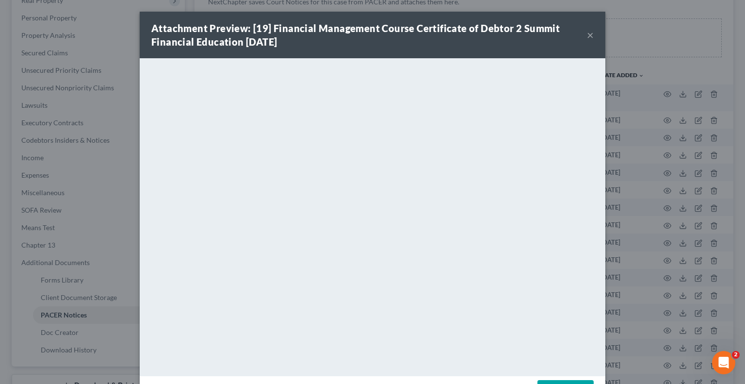
click at [587, 36] on button "×" at bounding box center [590, 35] width 7 height 12
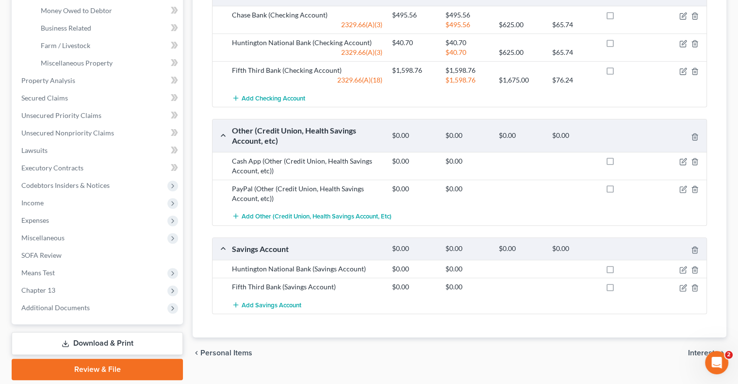
scroll to position [243, 0]
